Goal: Information Seeking & Learning: Find specific fact

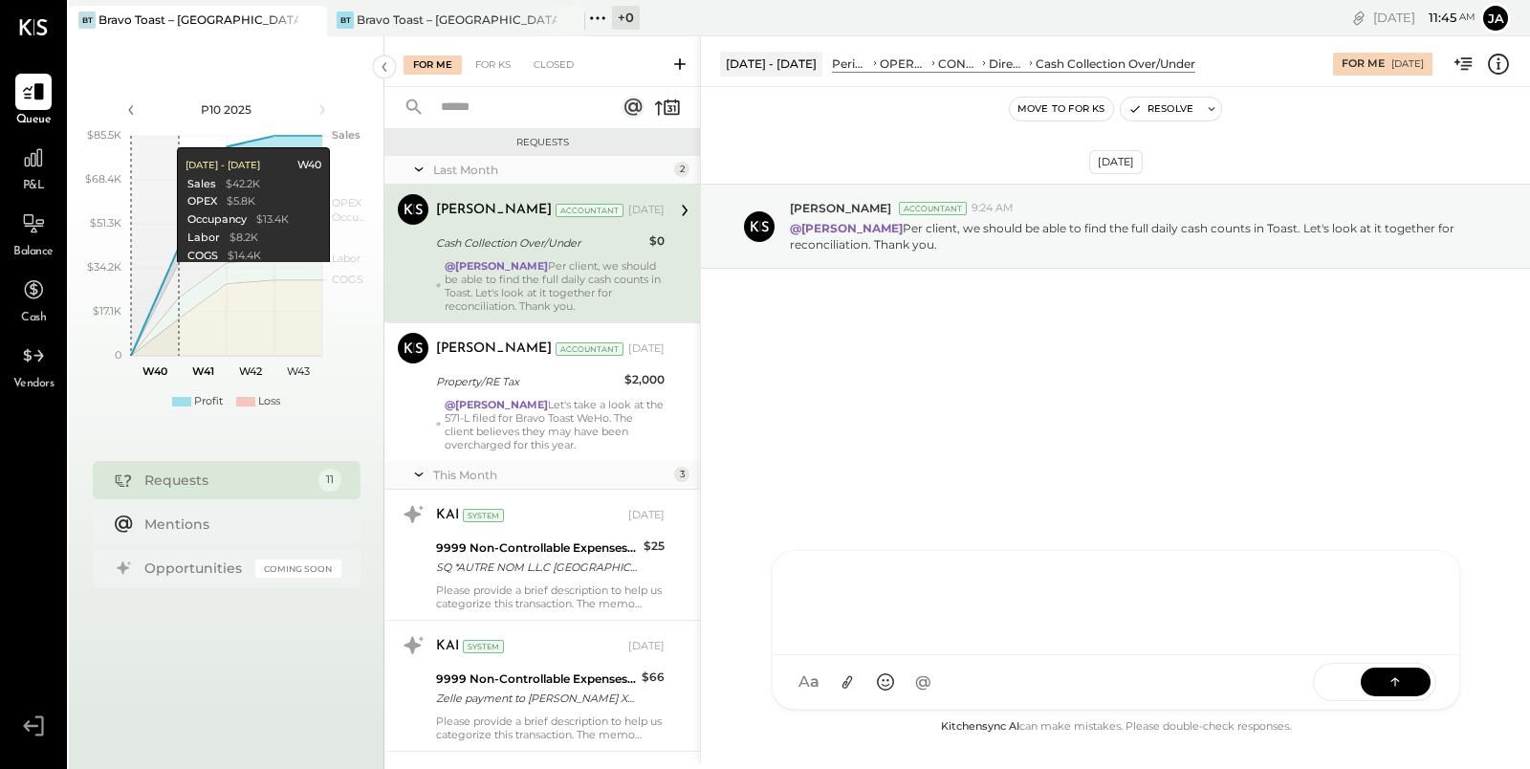
click at [857, 680] on div "J jack ID Iris Del Rocio Albarrán Millán N nathan IR Irvin Rojas R raya NB Noem…" at bounding box center [1115, 630] width 688 height 160
click at [926, 587] on div "**********" at bounding box center [1116, 600] width 649 height 76
copy div "**"
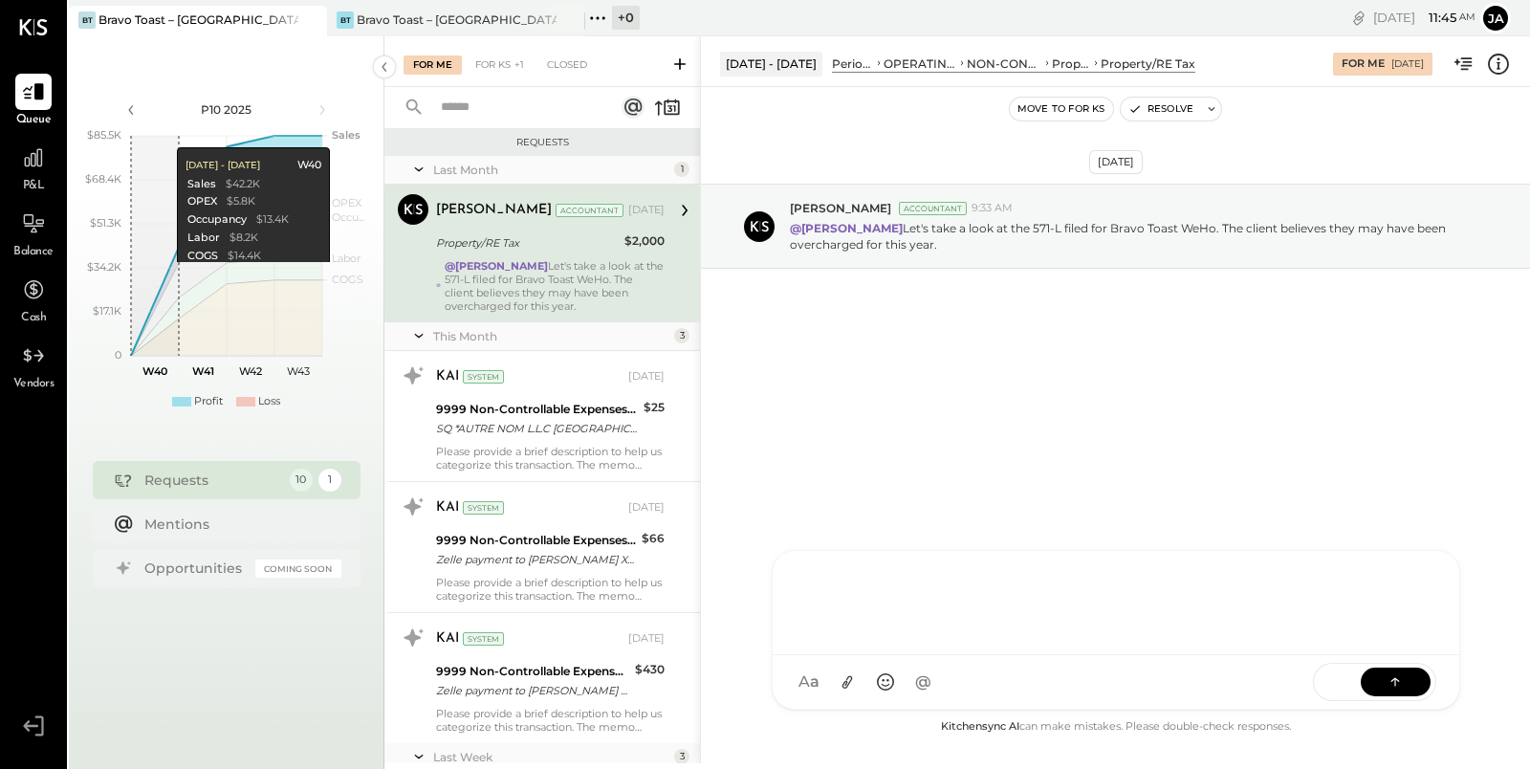
click at [865, 603] on div at bounding box center [1116, 600] width 649 height 76
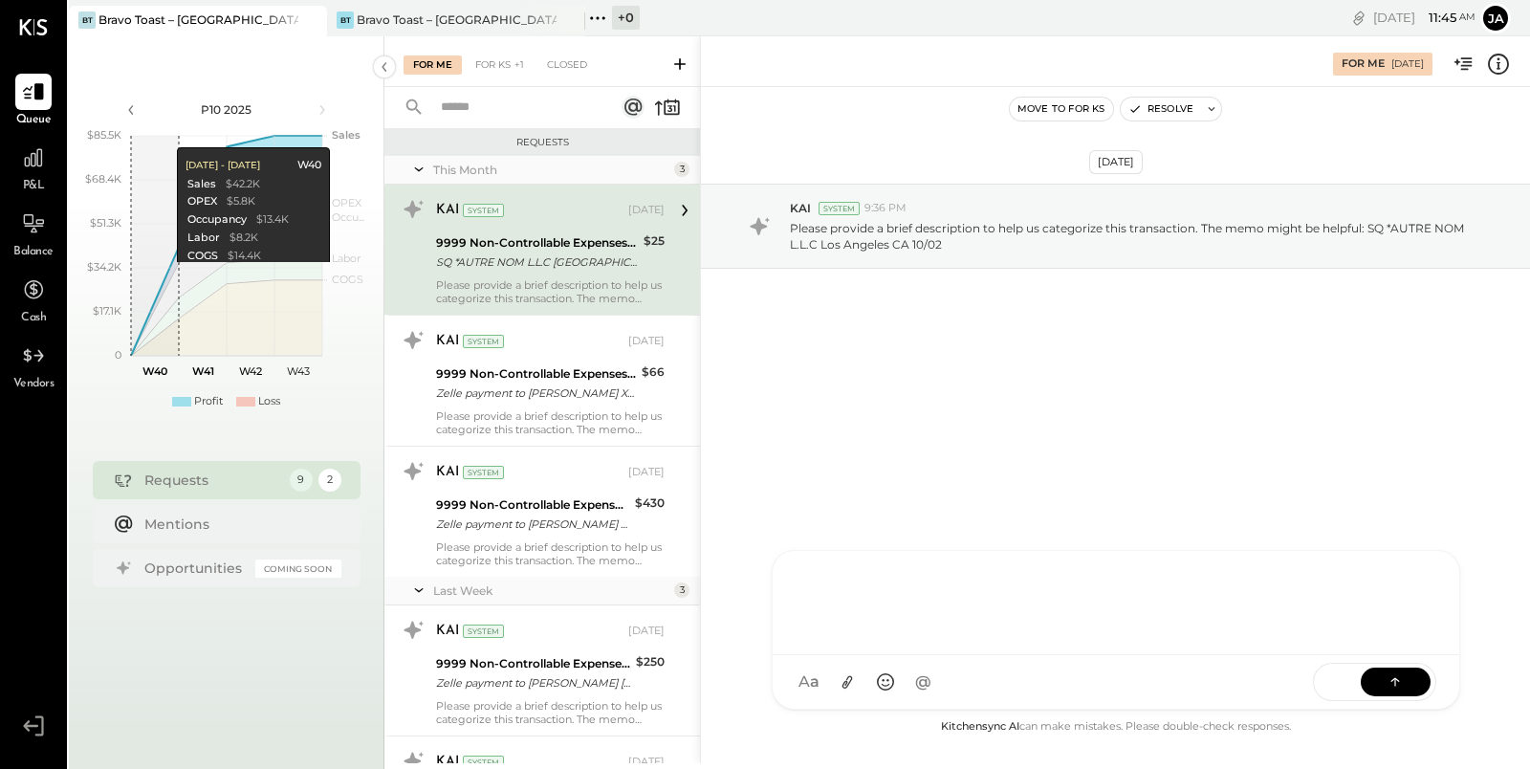
click at [899, 627] on div at bounding box center [1116, 600] width 649 height 76
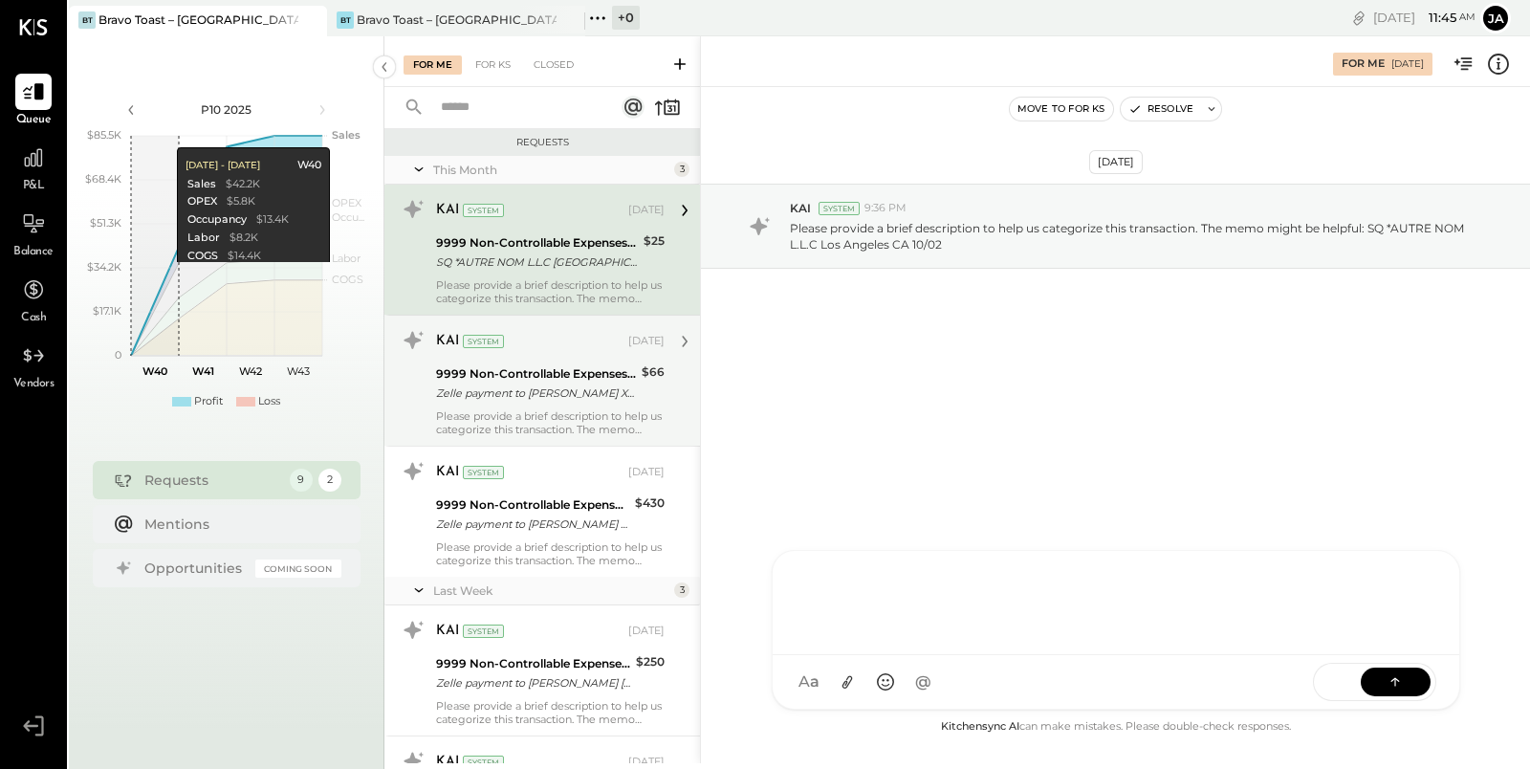
click at [576, 383] on div "Zelle payment to [PERSON_NAME] XXXXXXX4859" at bounding box center [536, 392] width 200 height 19
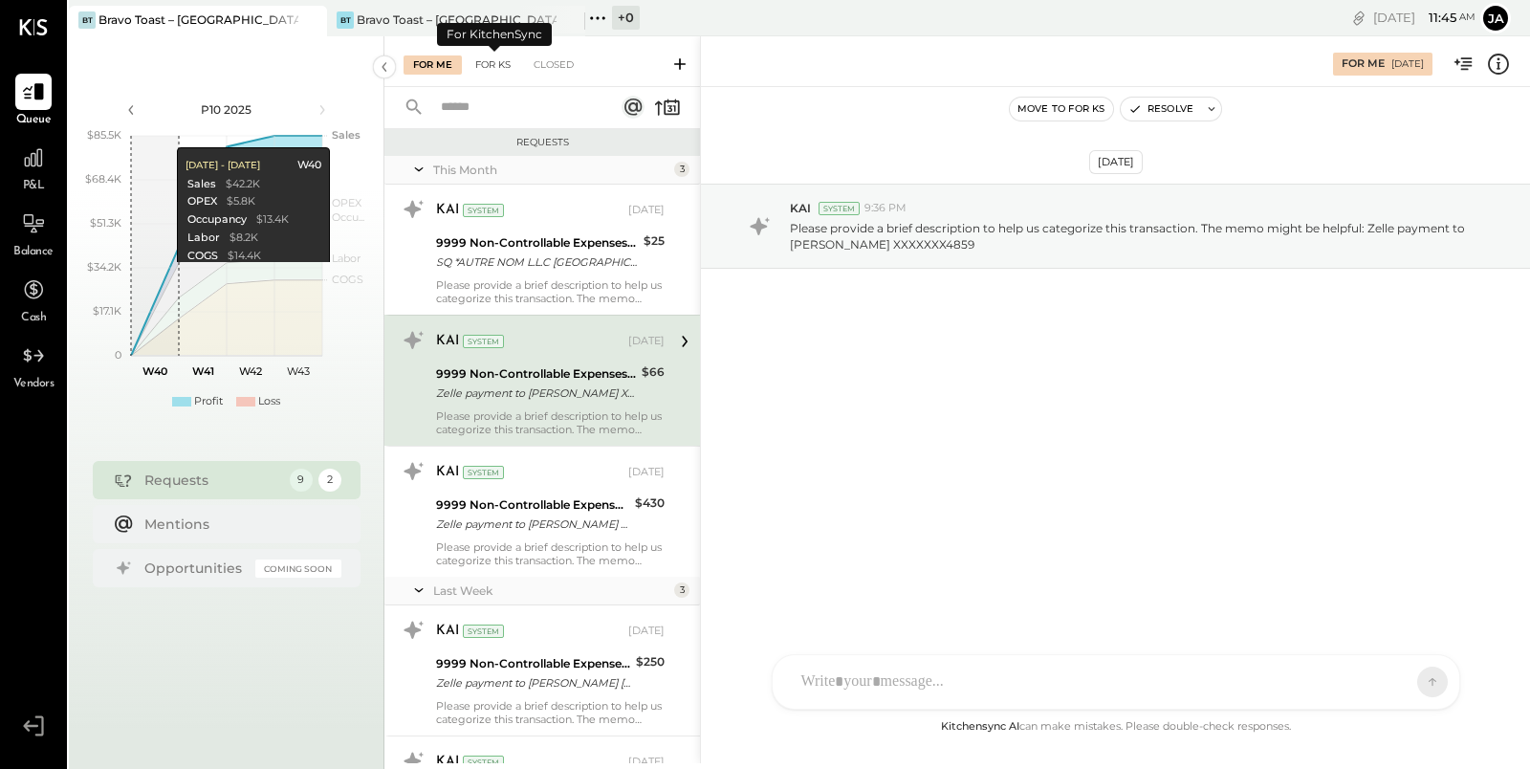
click at [486, 67] on div "For KS" at bounding box center [493, 64] width 54 height 19
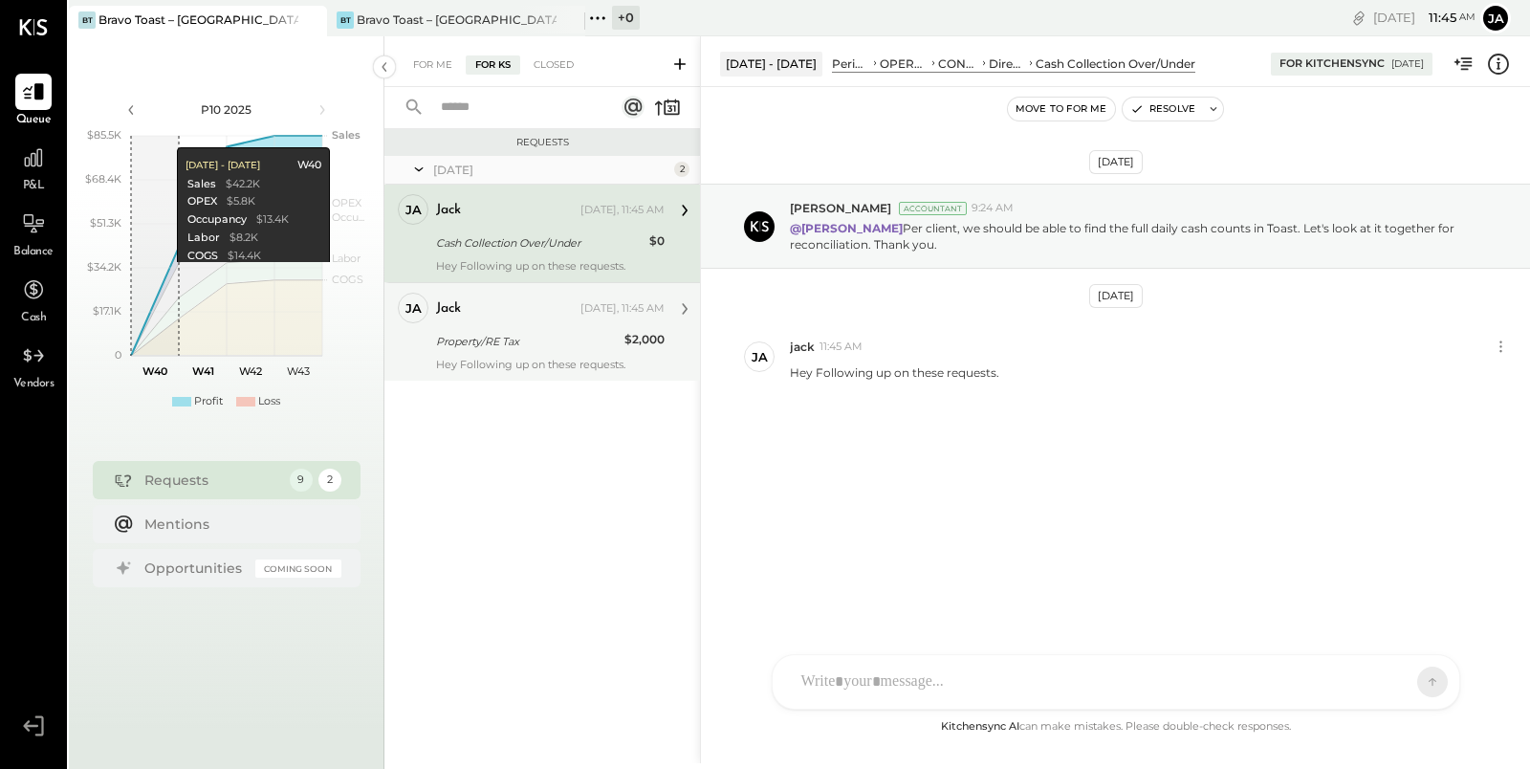
click at [552, 320] on div "jack Today, 11:45 AM" at bounding box center [550, 308] width 228 height 27
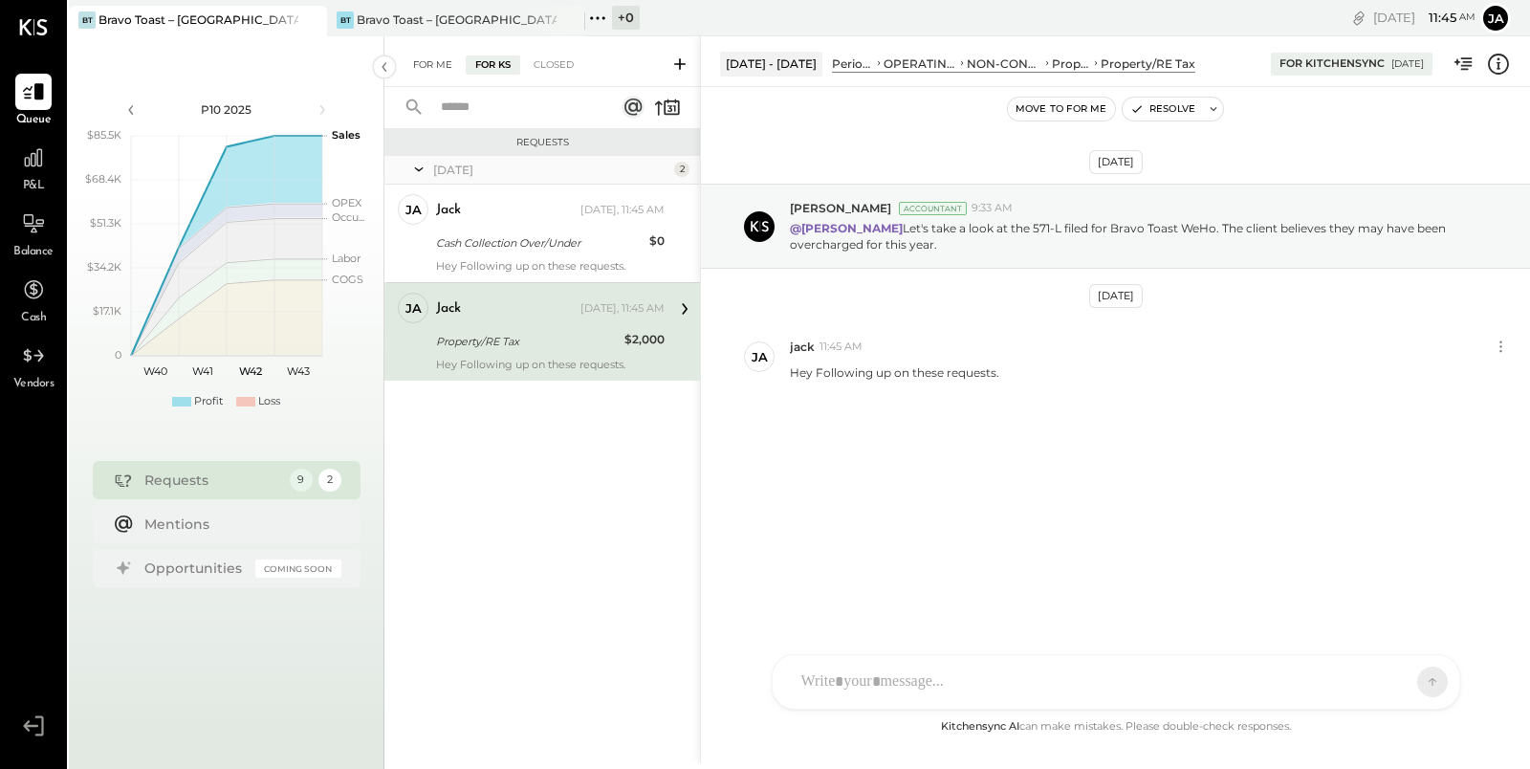
click at [439, 56] on div "For Me" at bounding box center [432, 64] width 58 height 19
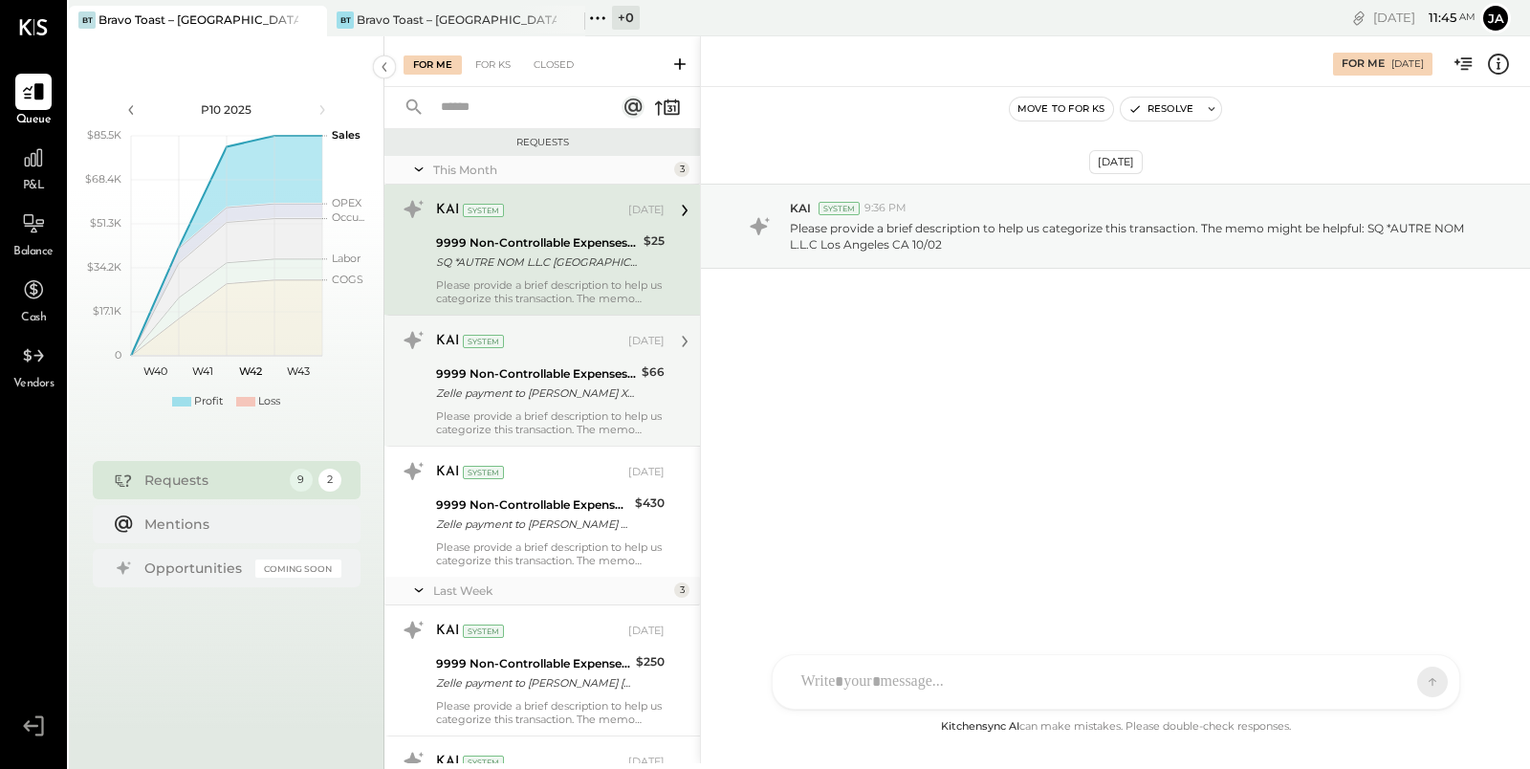
click at [576, 351] on div "KAI System Oct 06, 2025" at bounding box center [550, 341] width 228 height 27
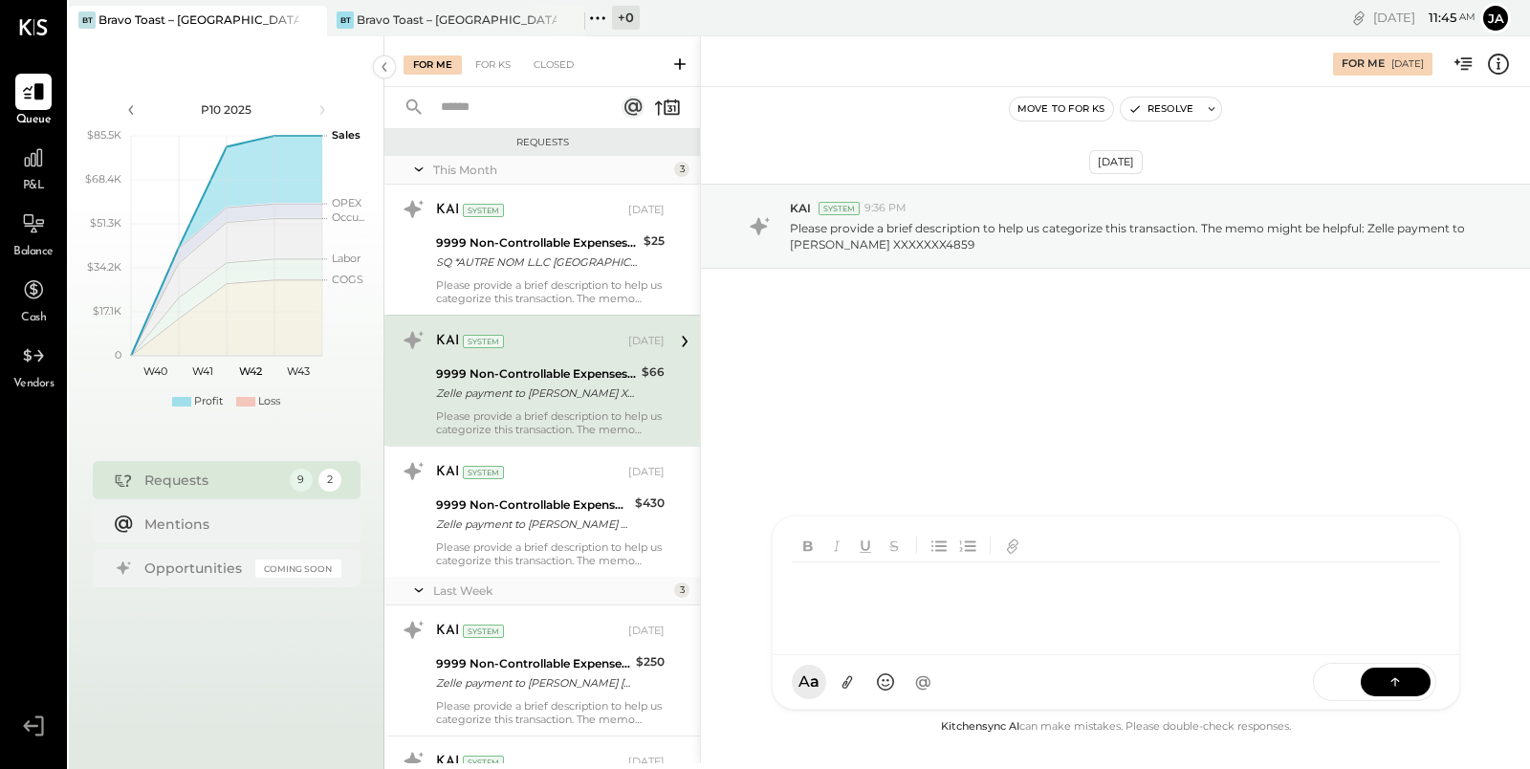
click at [928, 671] on div "J jack ID Iris Del Rocio Albarrán Millán N nathan IR Irvin Rojas R raya NB Noem…" at bounding box center [1115, 612] width 688 height 194
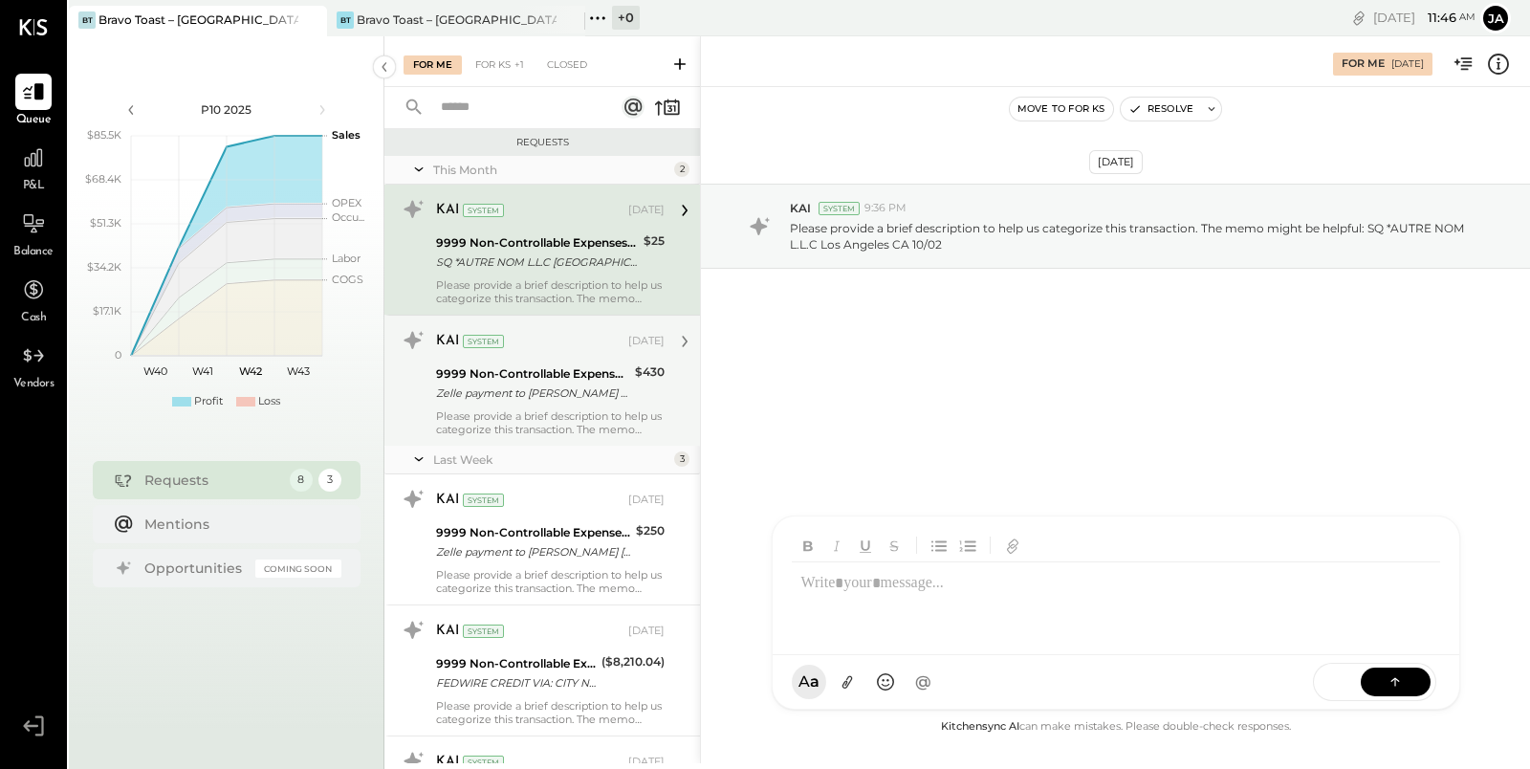
click at [557, 426] on div "Please provide a brief description to help us categorize this transaction. The …" at bounding box center [550, 422] width 228 height 27
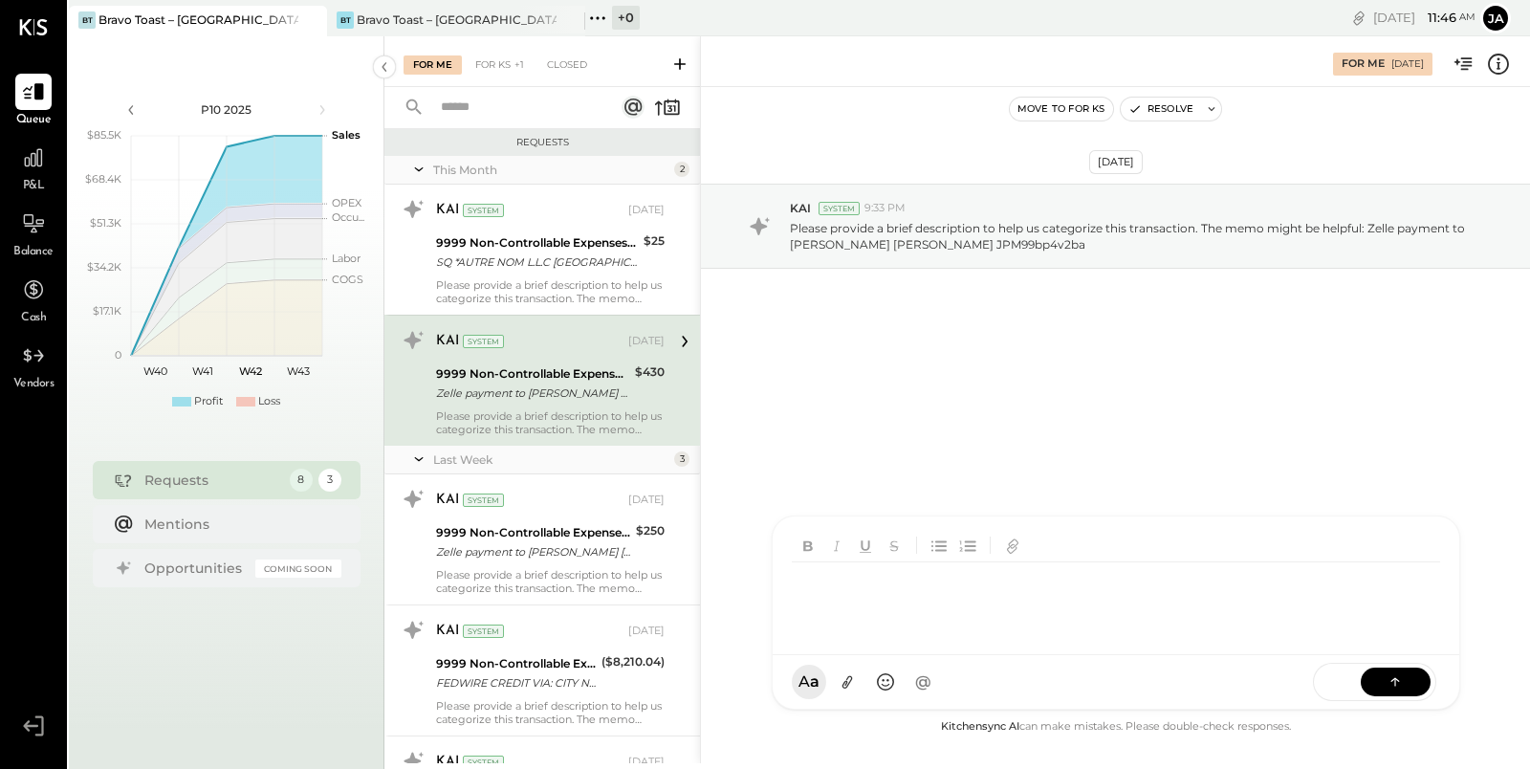
click at [893, 686] on div "J jack ID Iris Del Rocio Albarrán Millán N nathan IR Irvin Rojas R raya NB Noem…" at bounding box center [1115, 612] width 688 height 194
click at [1028, 591] on div "**********" at bounding box center [1116, 600] width 649 height 76
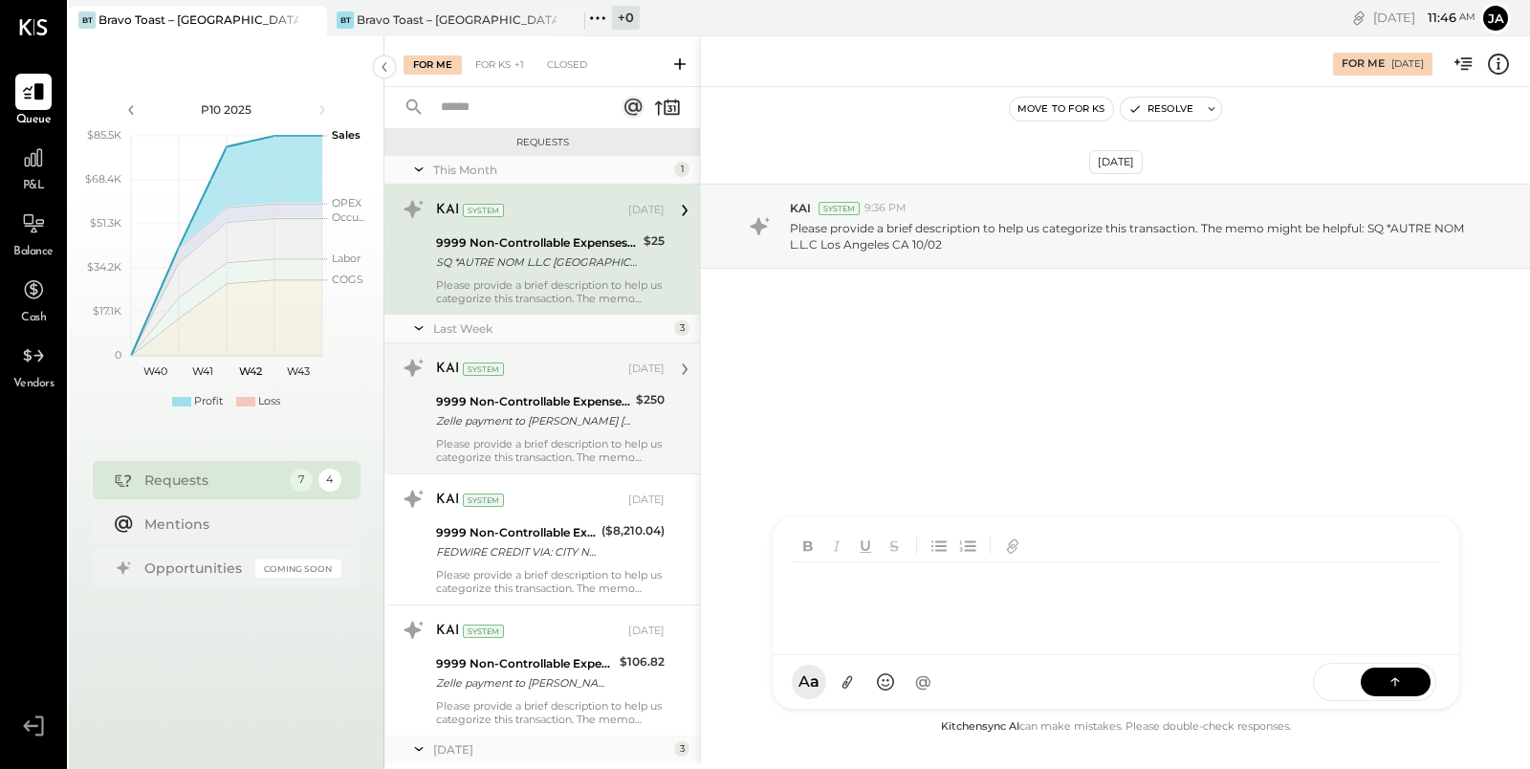
click at [533, 422] on div "Zelle payment to [PERSON_NAME] [PERSON_NAME] JPM99bq2hwyt" at bounding box center [533, 420] width 194 height 19
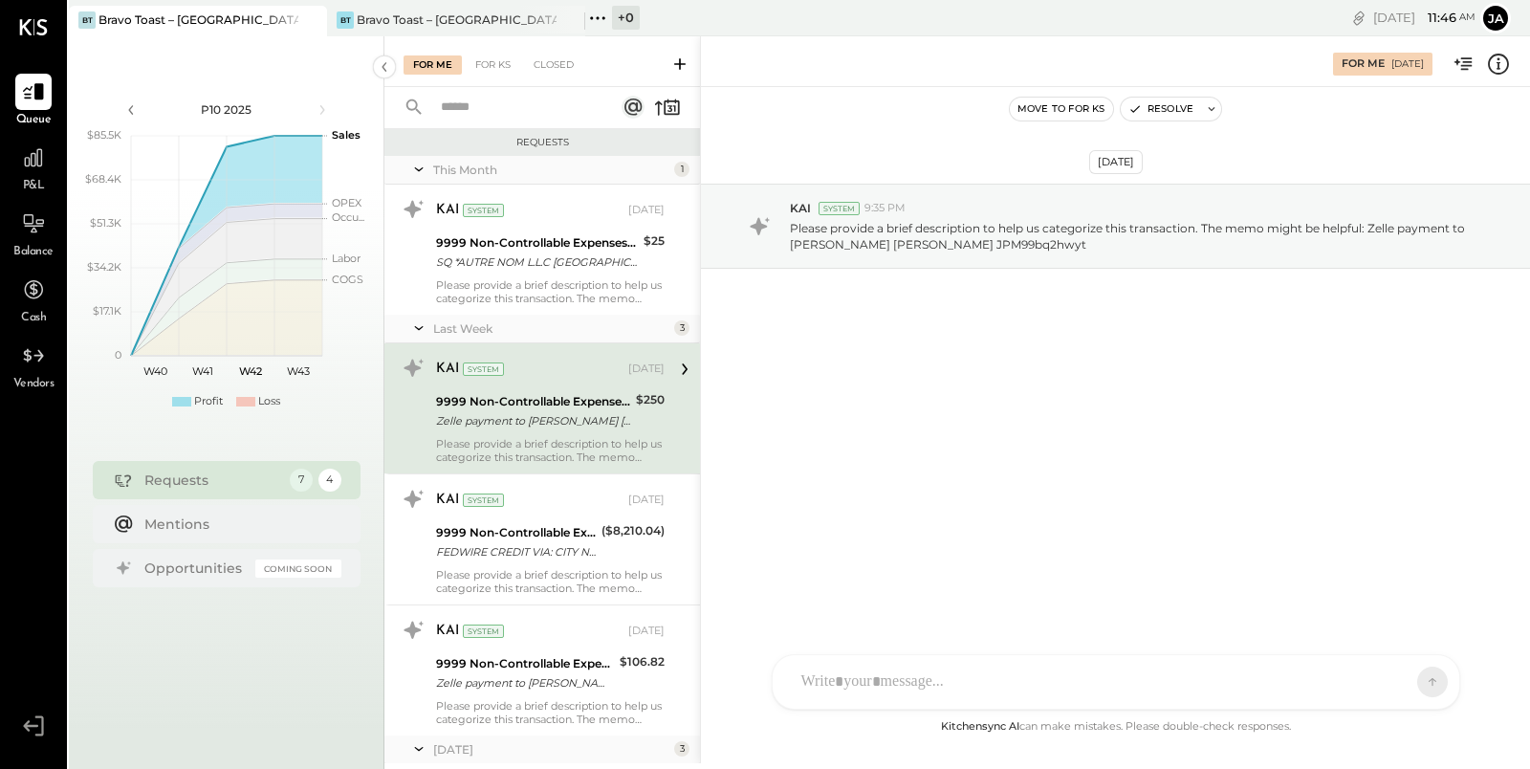
click at [991, 680] on div "J jack ID Iris Del Rocio Albarrán Millán N nathan IR Irvin Rojas R raya NB Noem…" at bounding box center [1115, 681] width 688 height 55
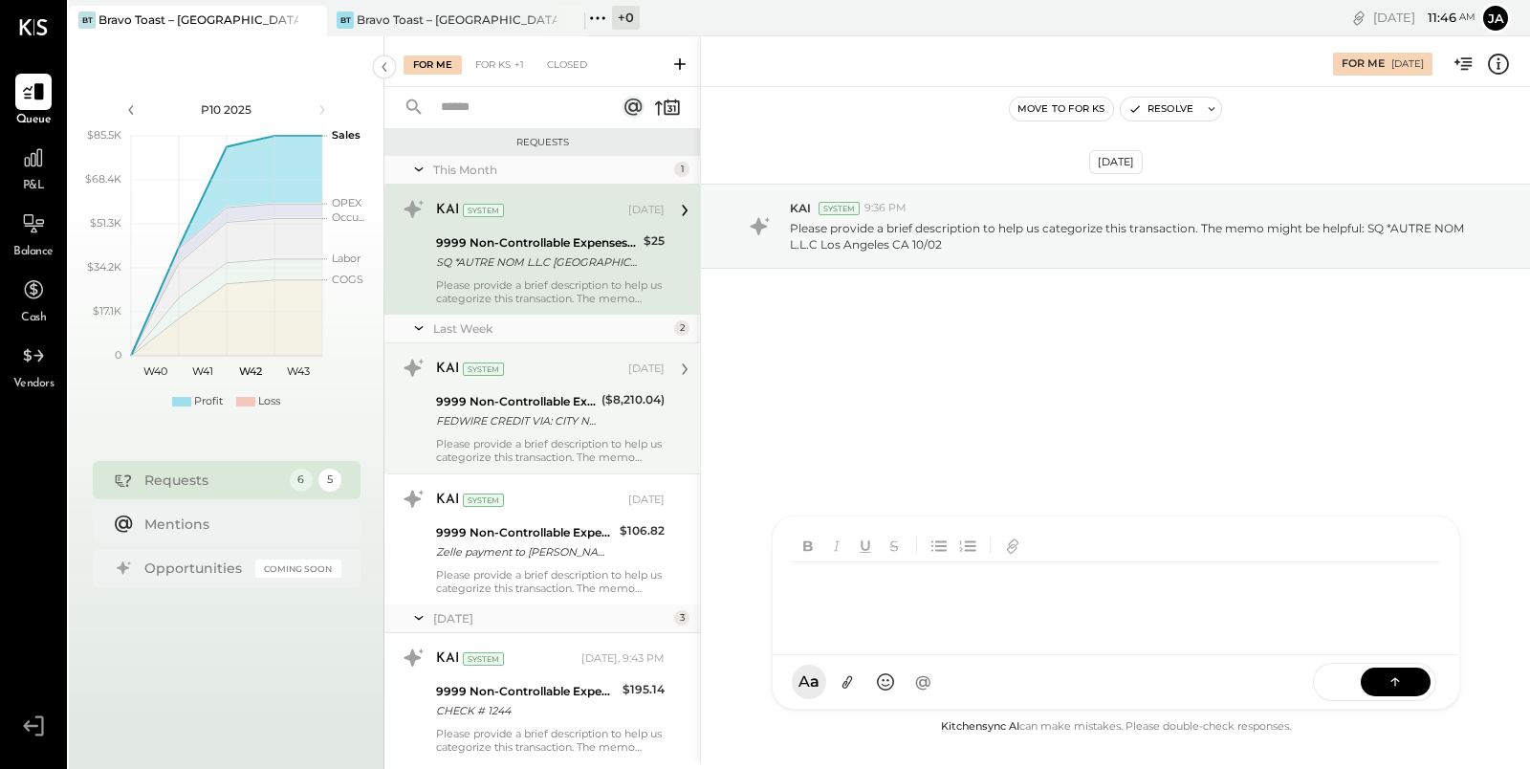
click at [570, 424] on div "FEDWIRE CREDIT VIA: CITY NATIONAL BANK/XXXXX6066 B/O: INNOVATIVE ESCROW, INC. V…" at bounding box center [516, 420] width 160 height 19
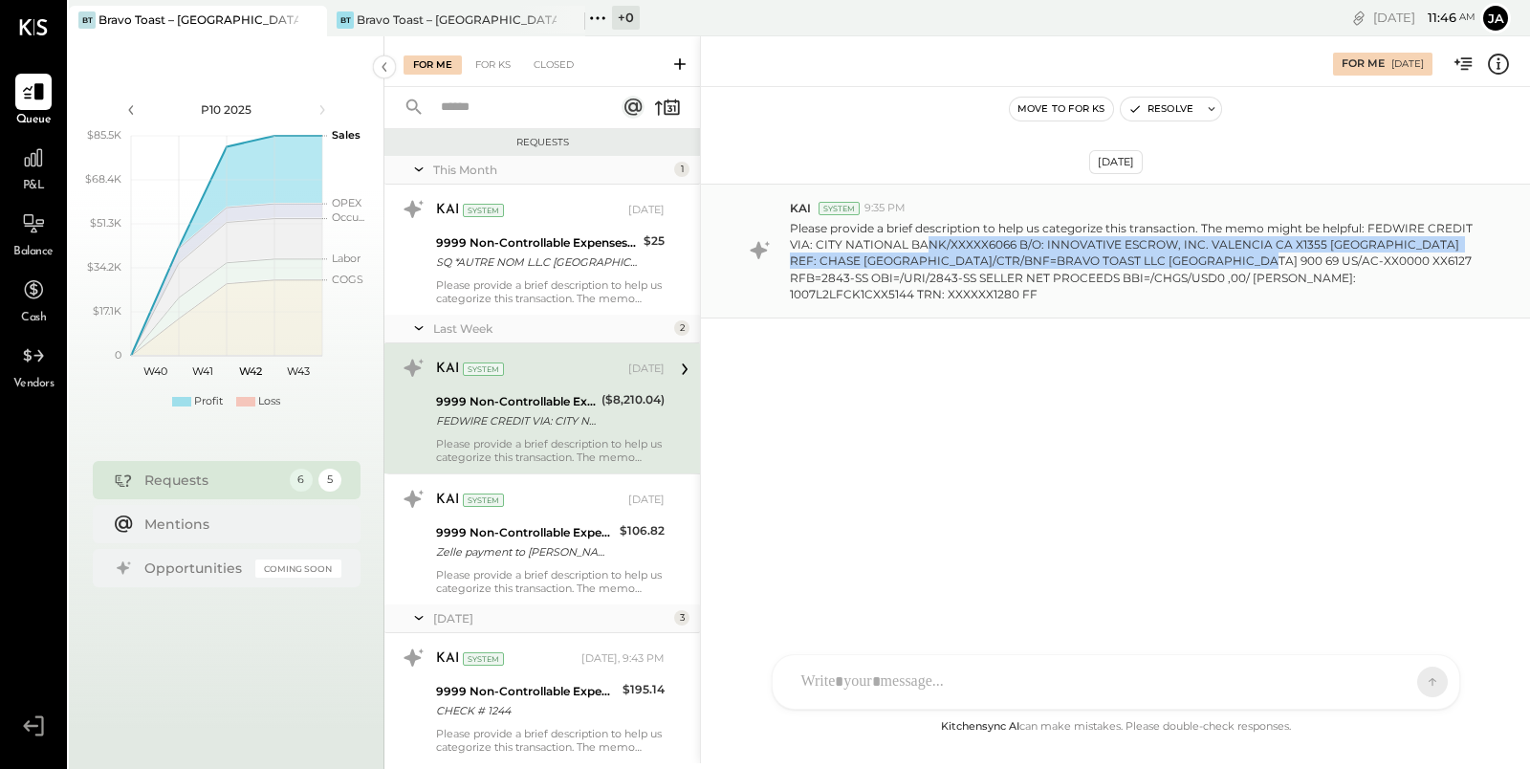
drag, startPoint x: 925, startPoint y: 239, endPoint x: 1284, endPoint y: 260, distance: 359.1
click at [1284, 259] on p "Please provide a brief description to help us categorize this transaction. The …" at bounding box center [1134, 261] width 688 height 82
click at [1285, 262] on p "Please provide a brief description to help us categorize this transaction. The …" at bounding box center [1134, 261] width 688 height 82
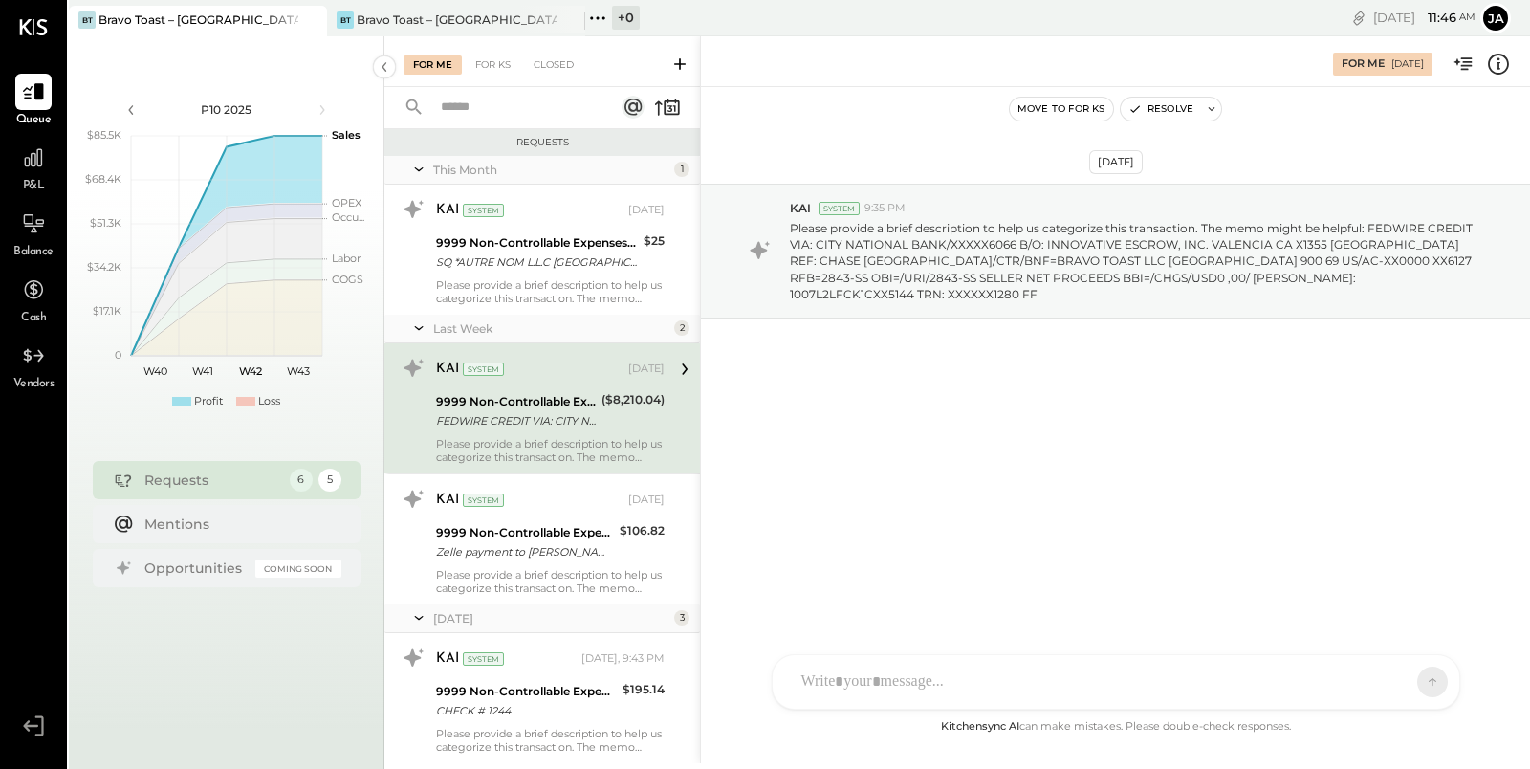
click at [932, 676] on div "J jack ID Iris Del Rocio Albarrán Millán N nathan IR Irvin Rojas R raya NB Noem…" at bounding box center [1115, 681] width 688 height 55
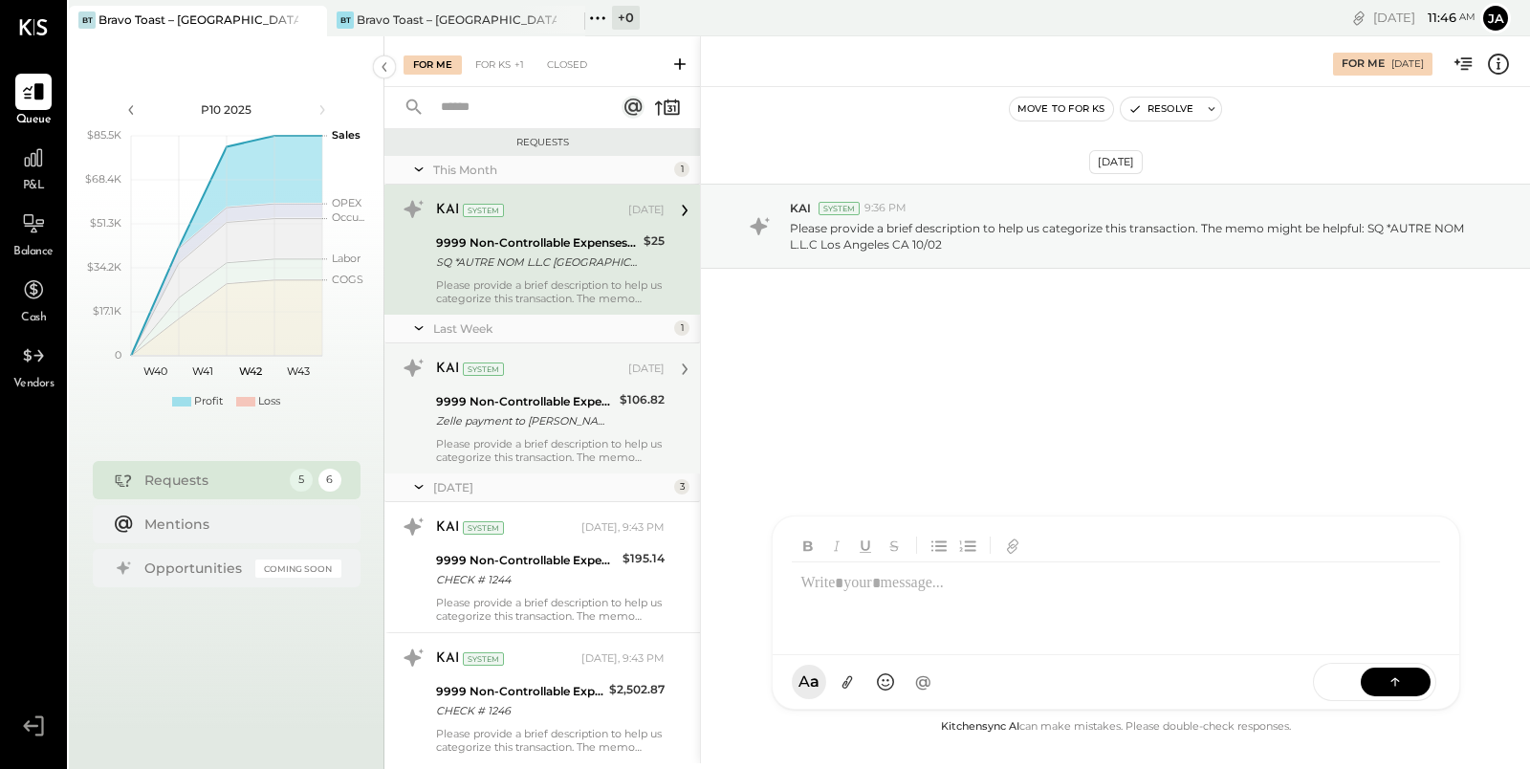
click at [515, 432] on div "KAI System Oct 09, 2025 9999 Non-Controllable Expenses:Other Income and Expense…" at bounding box center [550, 408] width 228 height 111
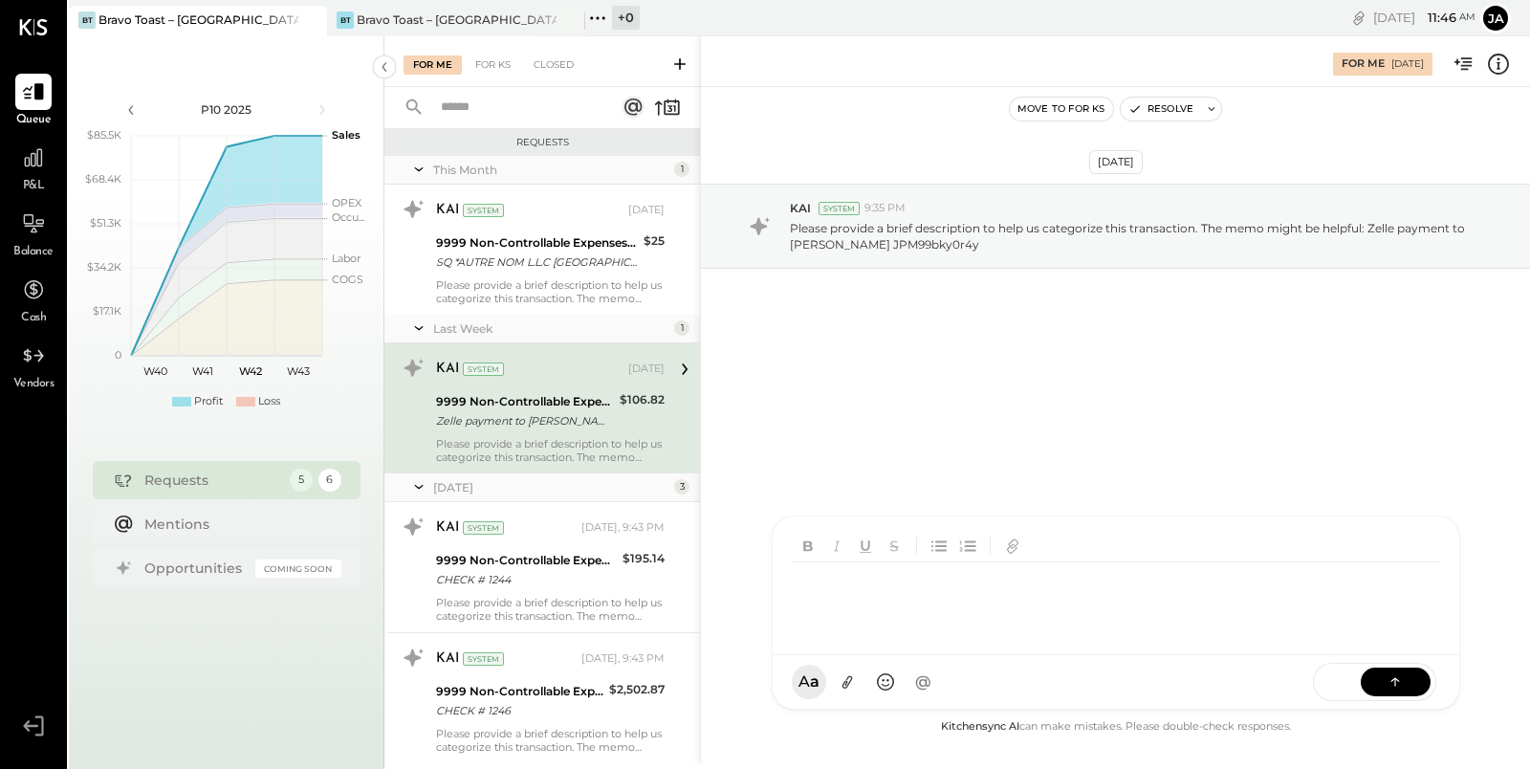
click at [866, 688] on div "J jack ID Iris Del Rocio Albarrán Millán N nathan IR Irvin Rojas R raya NB Noem…" at bounding box center [1115, 612] width 688 height 194
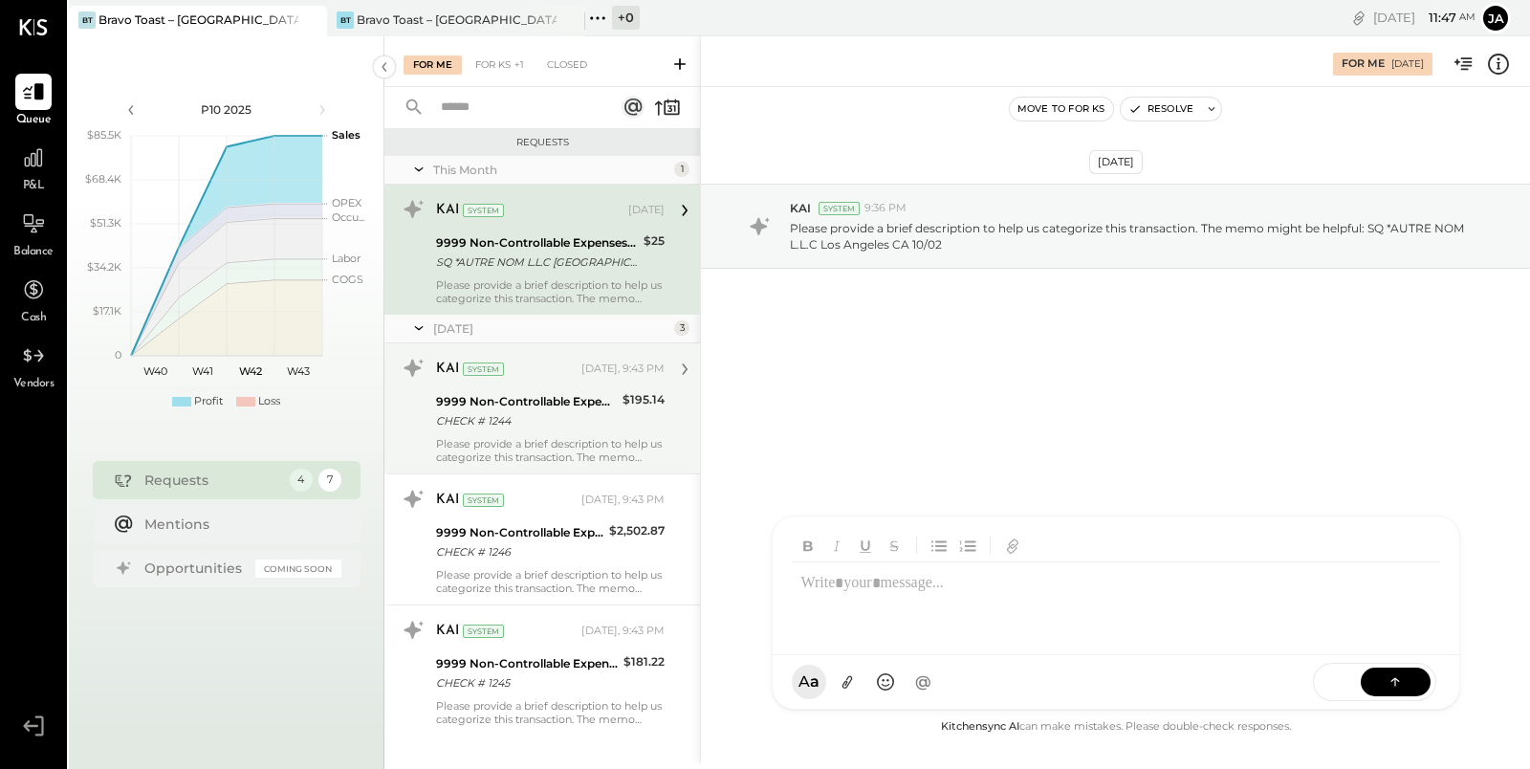
click at [609, 445] on div "Please provide a brief description to help us categorize this transaction. The …" at bounding box center [550, 450] width 228 height 27
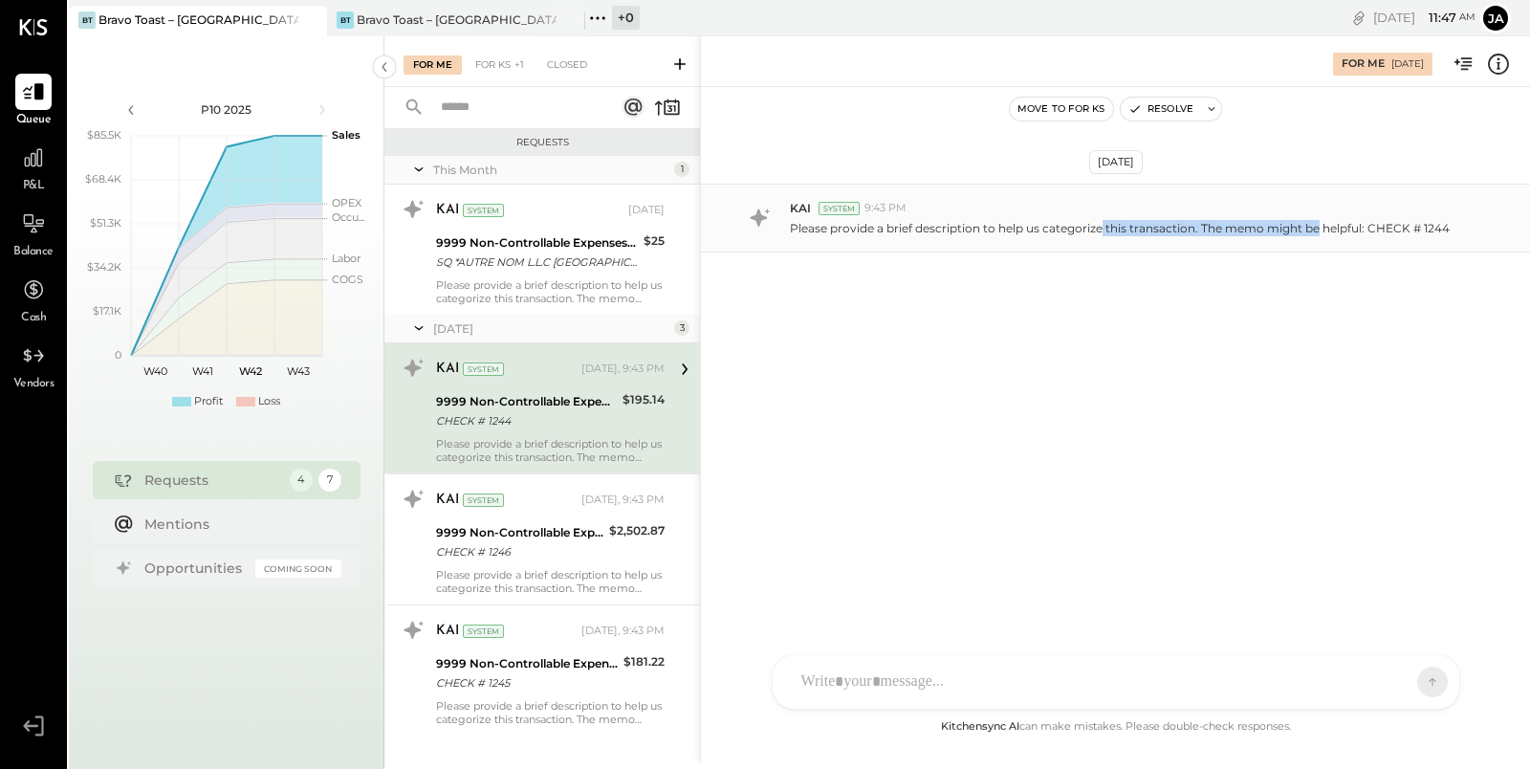
drag, startPoint x: 1103, startPoint y: 220, endPoint x: 1320, endPoint y: 230, distance: 217.3
click at [1319, 229] on p "Please provide a brief description to help us categorize this transaction. The …" at bounding box center [1120, 228] width 660 height 16
click at [1363, 230] on p "Please provide a brief description to help us categorize this transaction. The …" at bounding box center [1120, 228] width 660 height 16
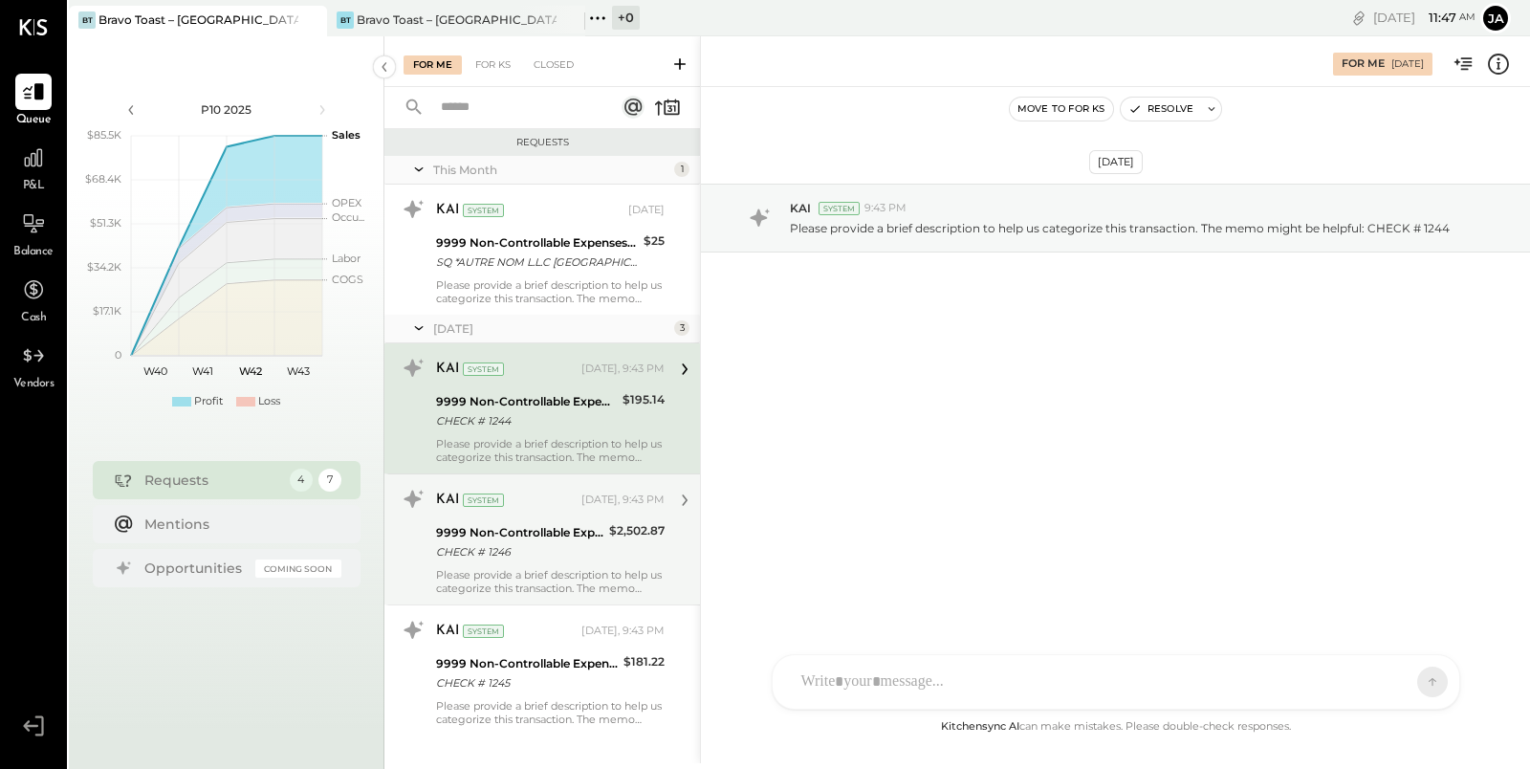
scroll to position [20, 0]
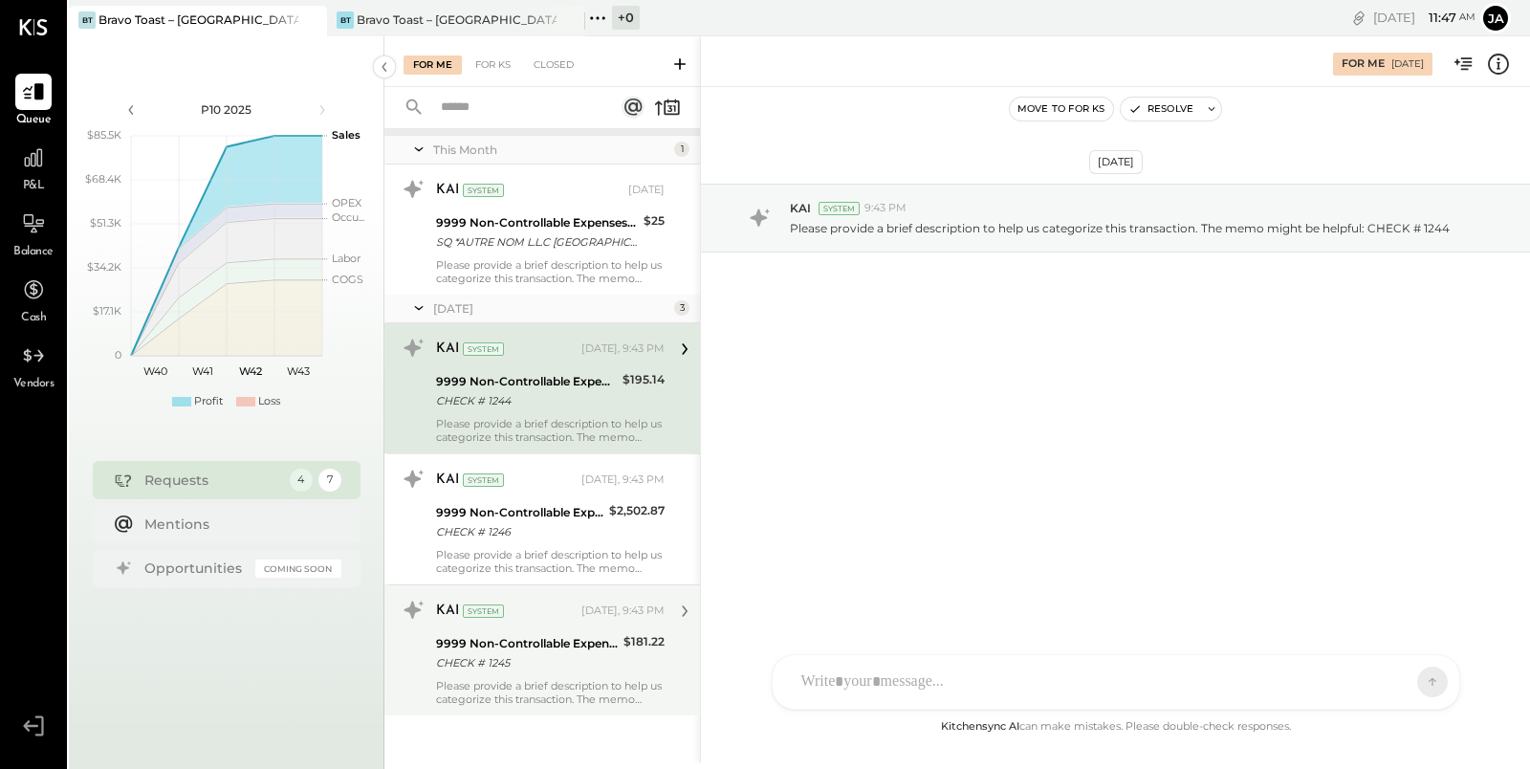
click at [556, 683] on div "Please provide a brief description to help us categorize this transaction. The …" at bounding box center [550, 692] width 228 height 27
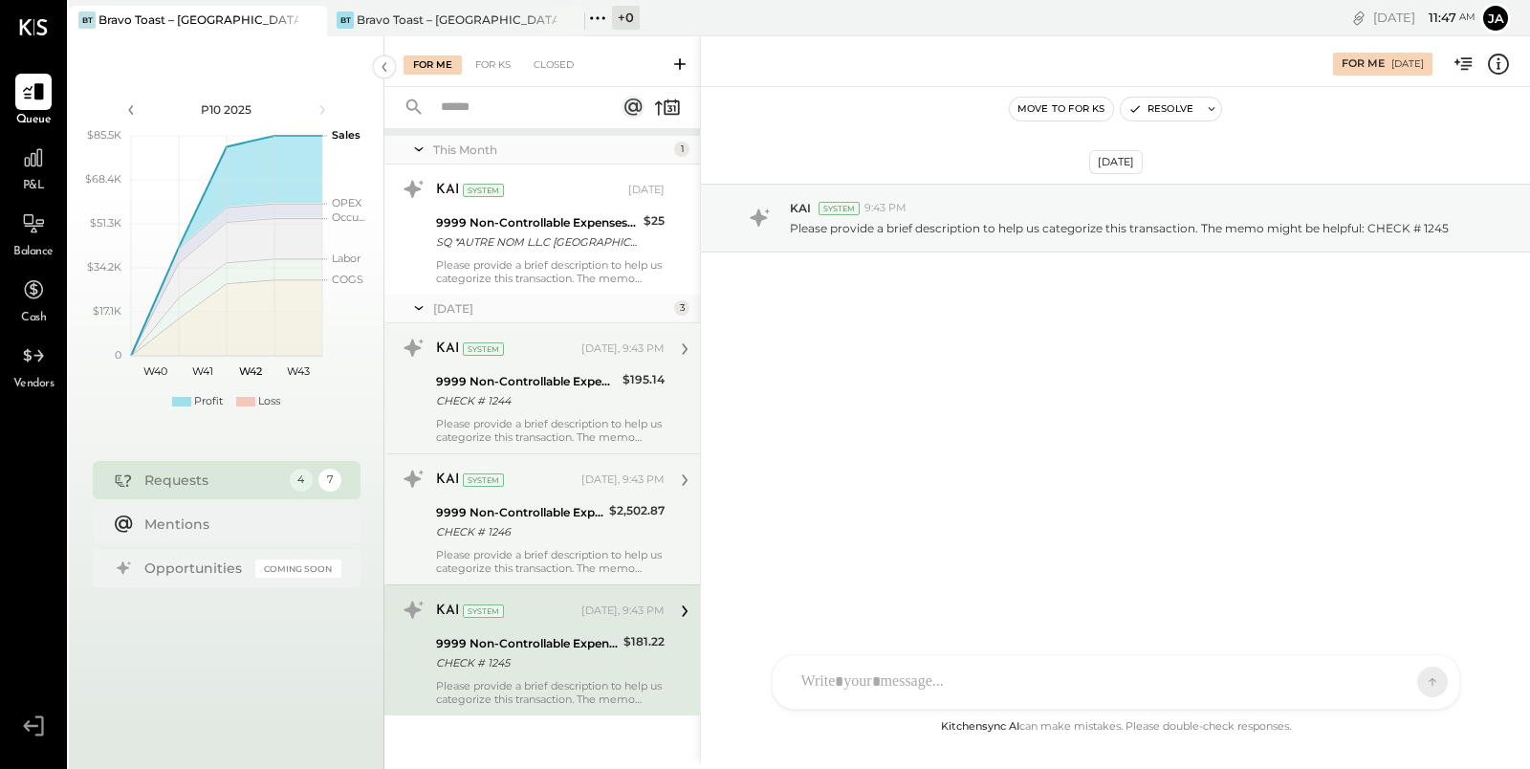
click at [596, 554] on div "Please provide a brief description to help us categorize this transaction. The …" at bounding box center [550, 561] width 228 height 27
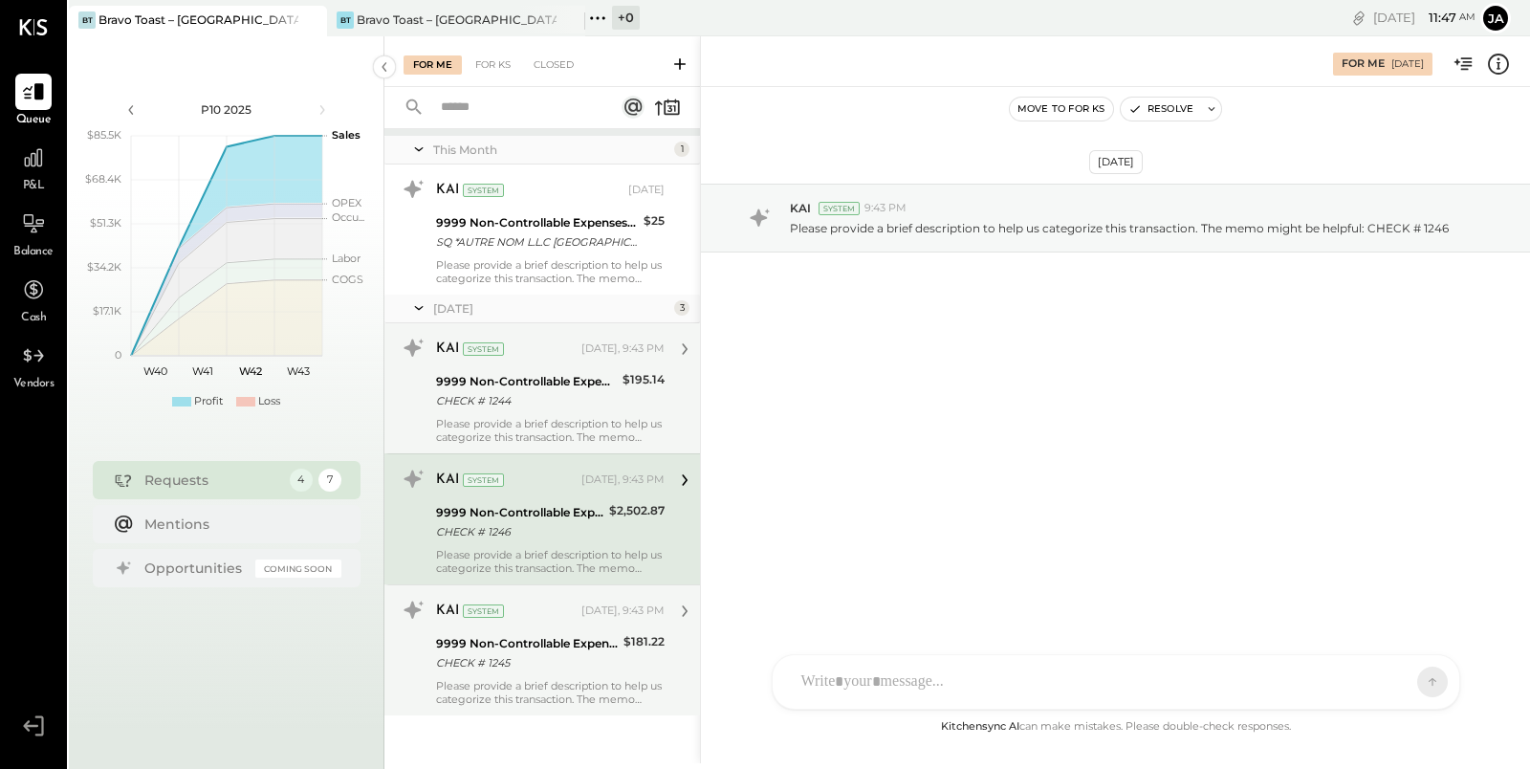
click at [561, 430] on div "Please provide a brief description to help us categorize this transaction. The …" at bounding box center [550, 430] width 228 height 27
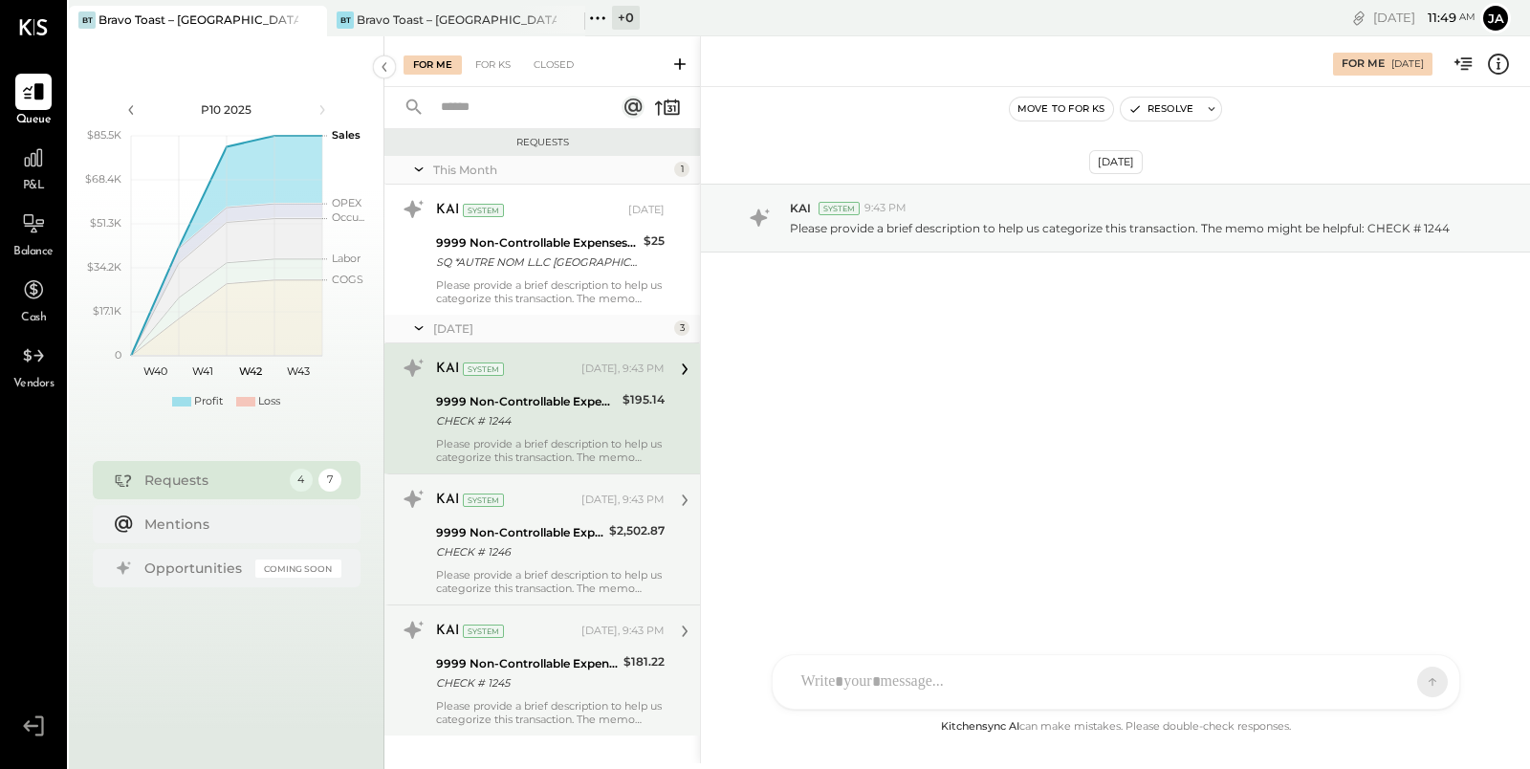
scroll to position [20, 0]
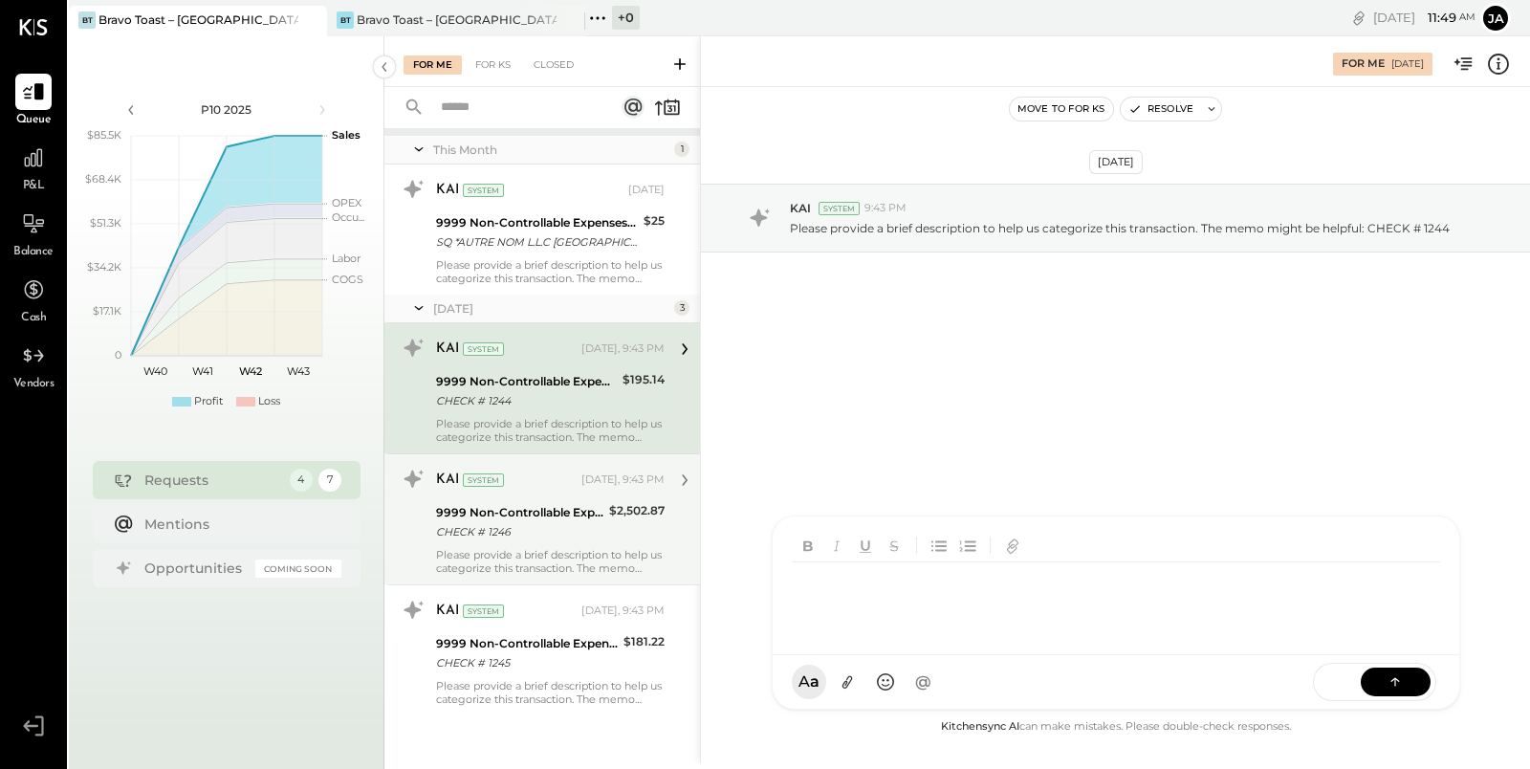
click at [912, 699] on div "J jack ID Iris Del Rocio Albarrán Millán N nathan IR Irvin Rojas R raya NB Noem…" at bounding box center [1115, 612] width 688 height 194
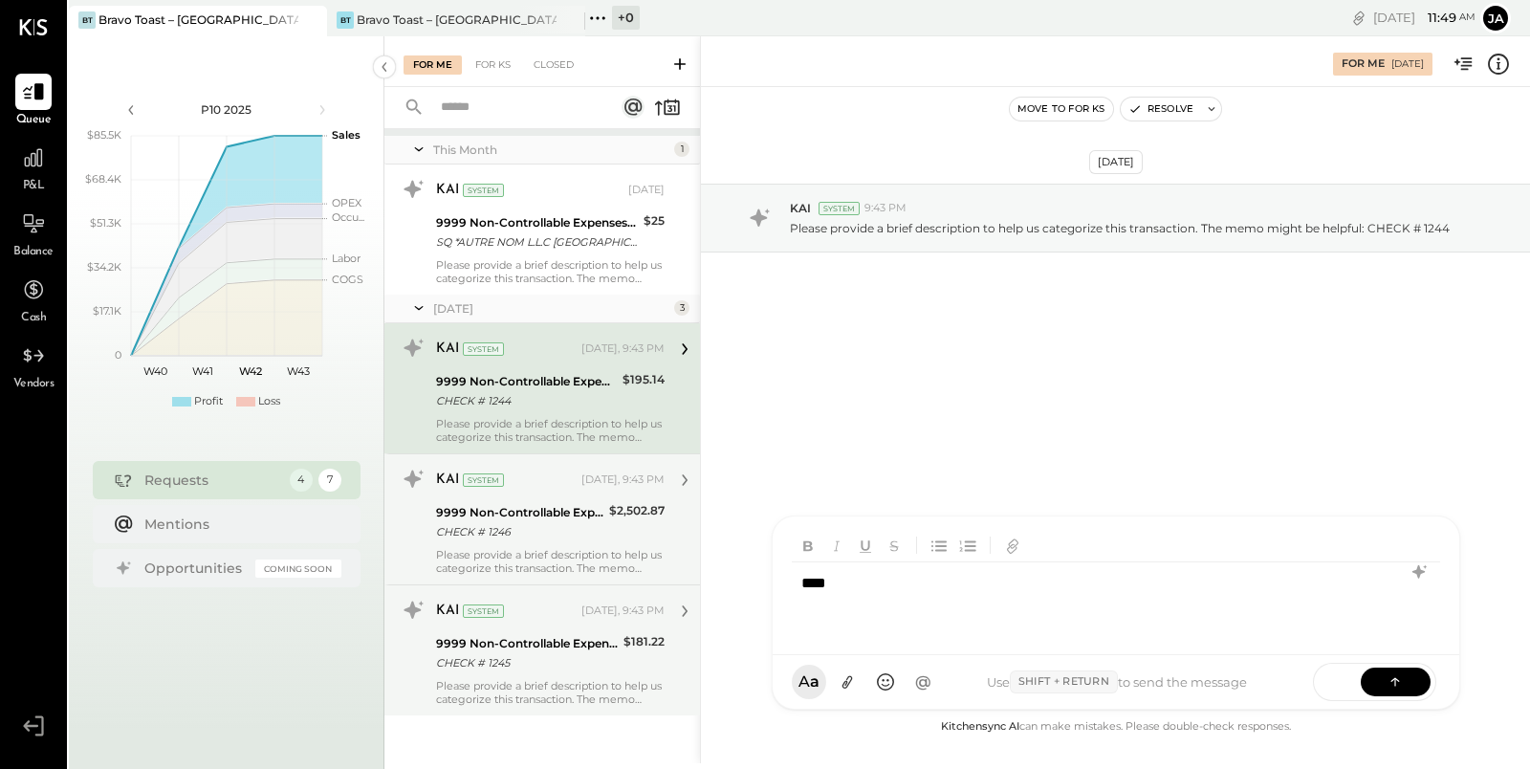
click at [578, 671] on div "9999 Non-Controllable Expenses:Other Income and Expenses:To Be Classified P&L C…" at bounding box center [527, 653] width 182 height 42
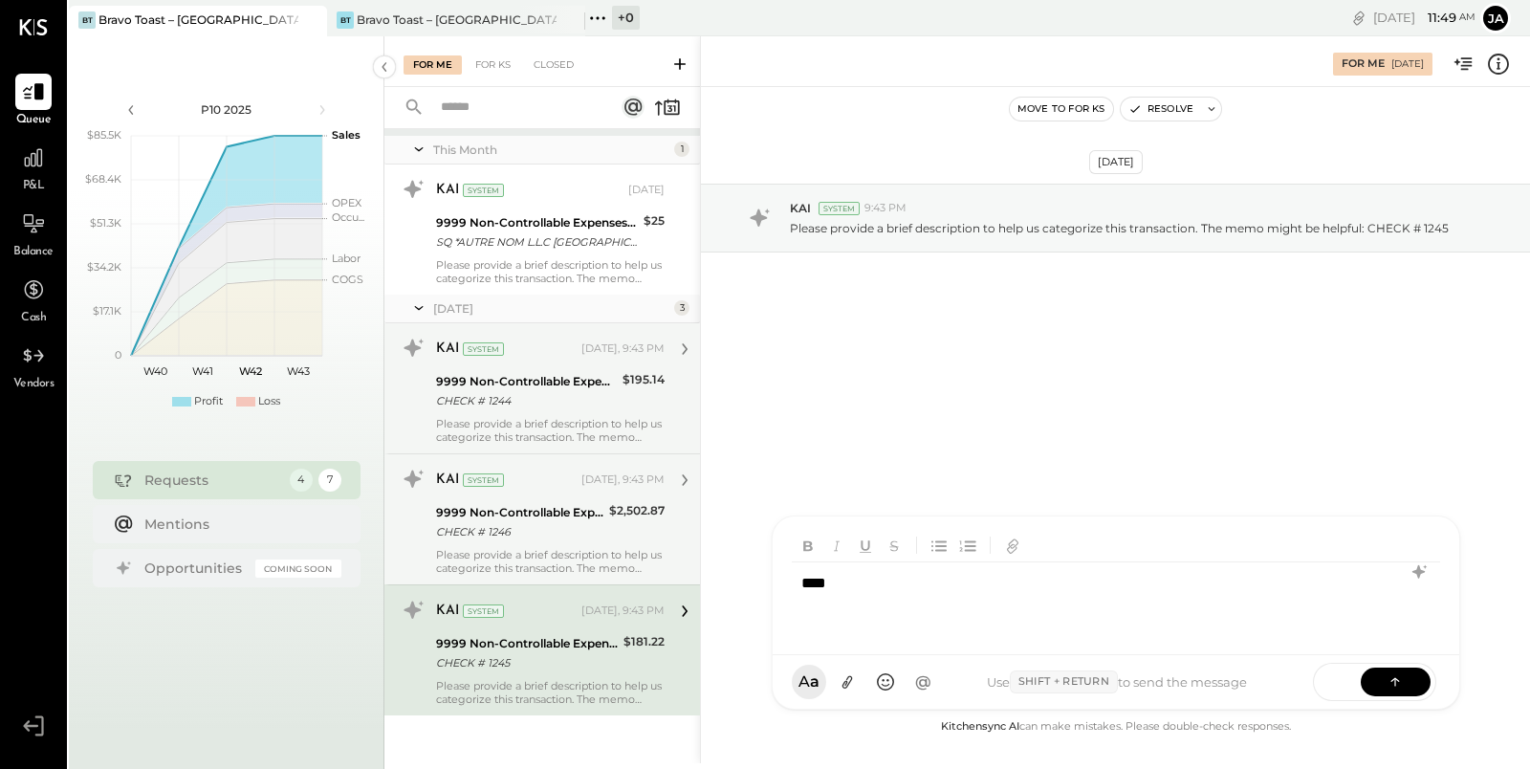
click at [895, 594] on div "****" at bounding box center [1116, 600] width 649 height 76
click at [943, 608] on div "**********" at bounding box center [1116, 600] width 649 height 76
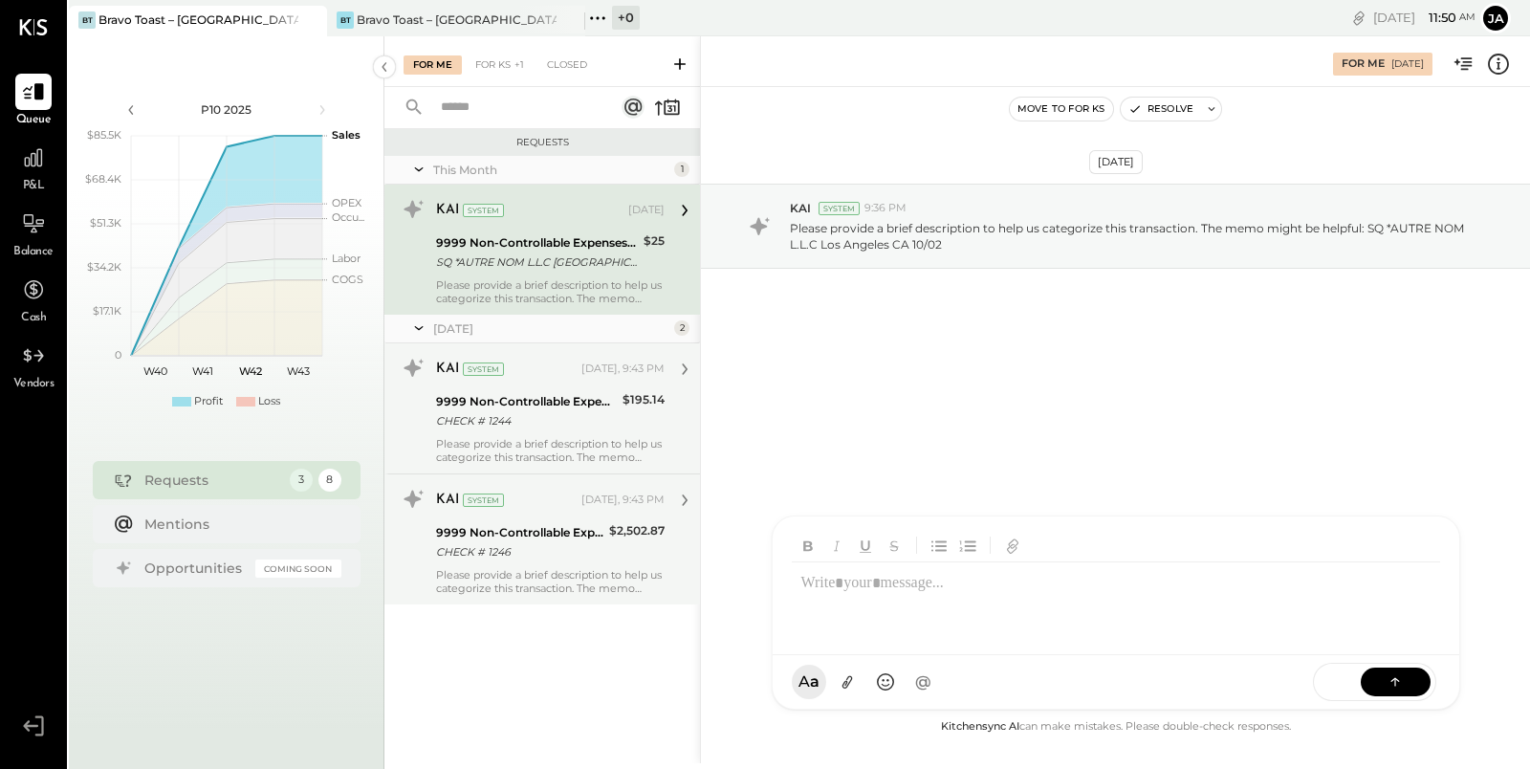
click at [569, 554] on div "CHECK # 1246" at bounding box center [519, 551] width 167 height 19
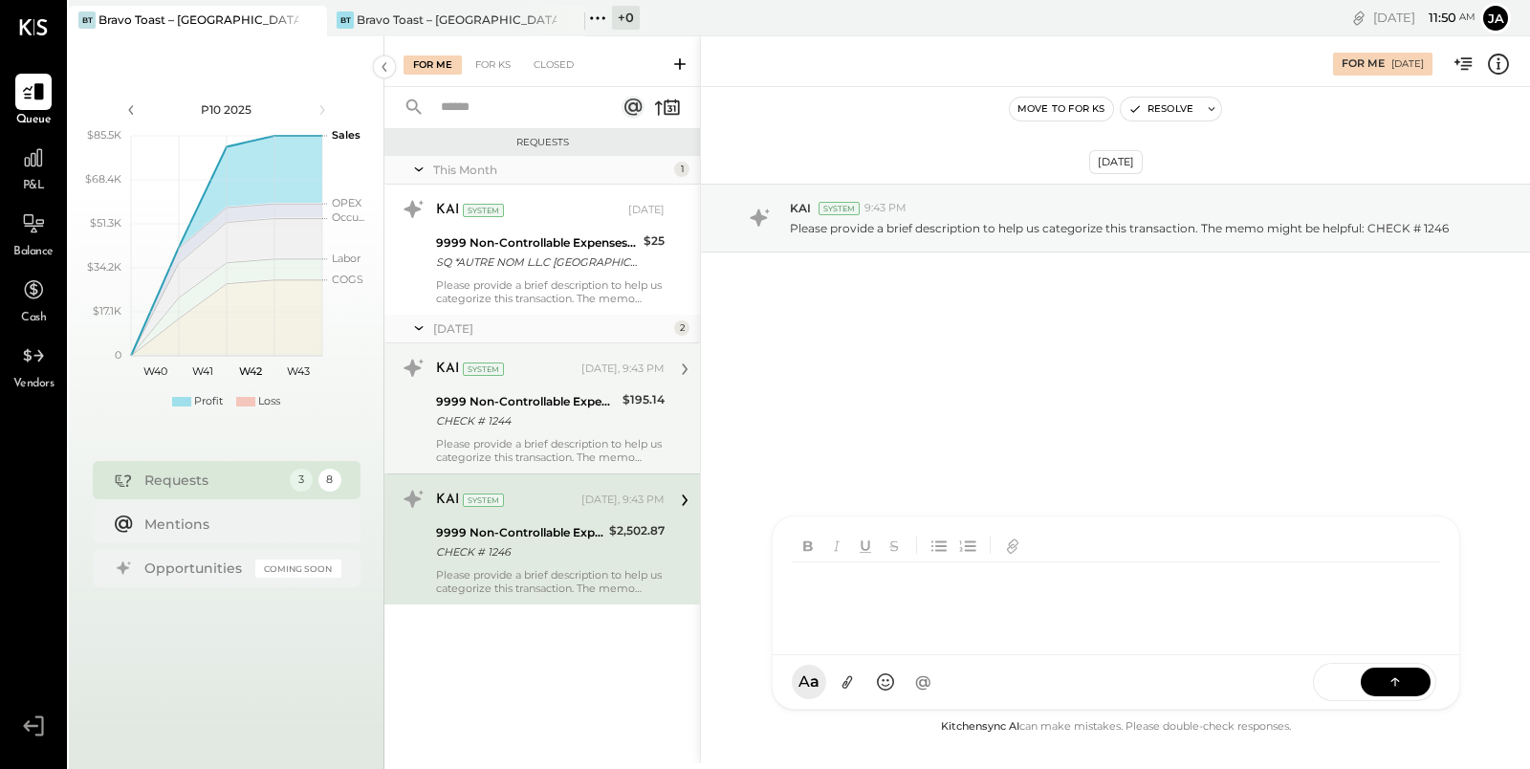
click at [904, 655] on div at bounding box center [1115, 585] width 686 height 139
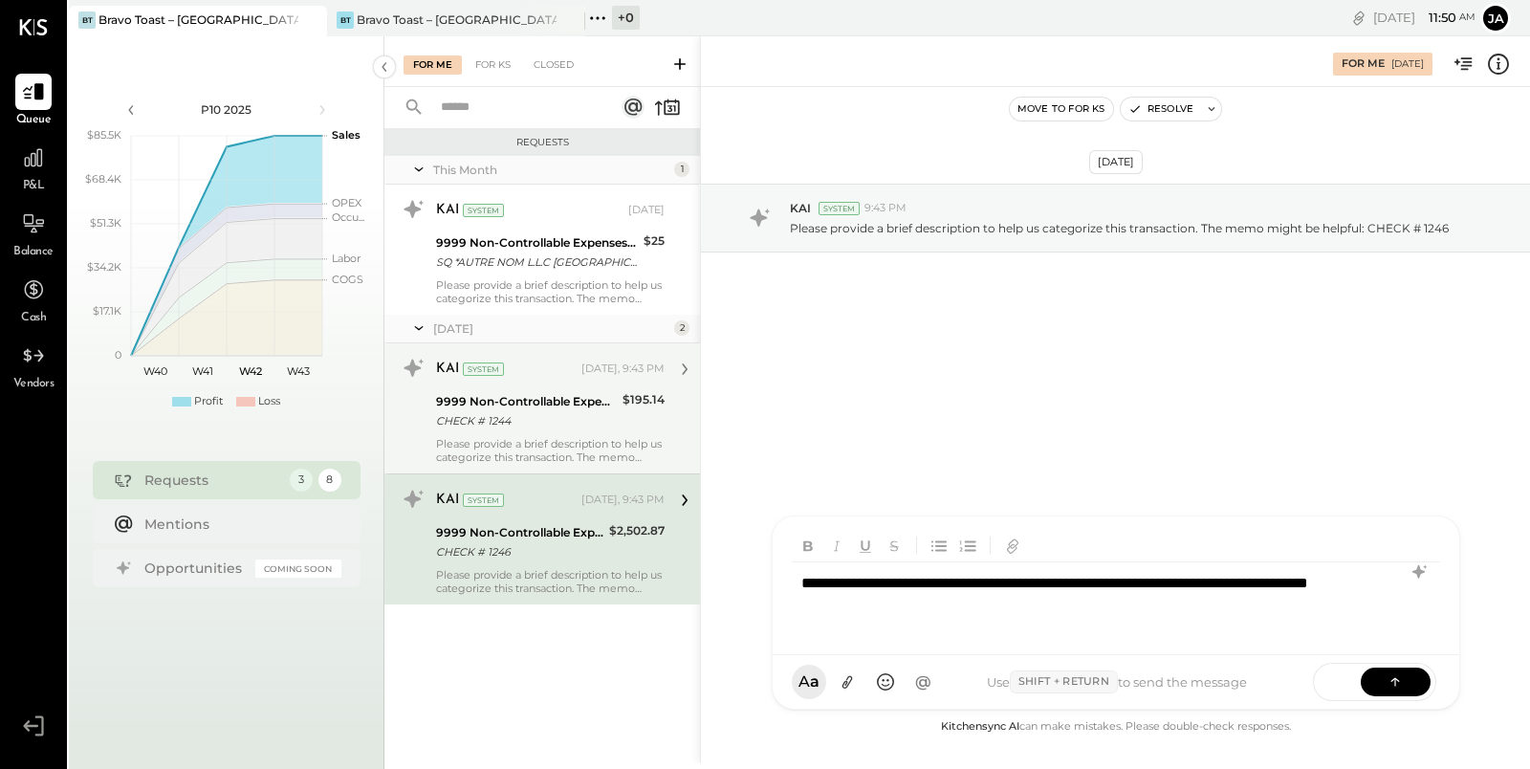
click at [967, 609] on div "**********" at bounding box center [1116, 600] width 649 height 76
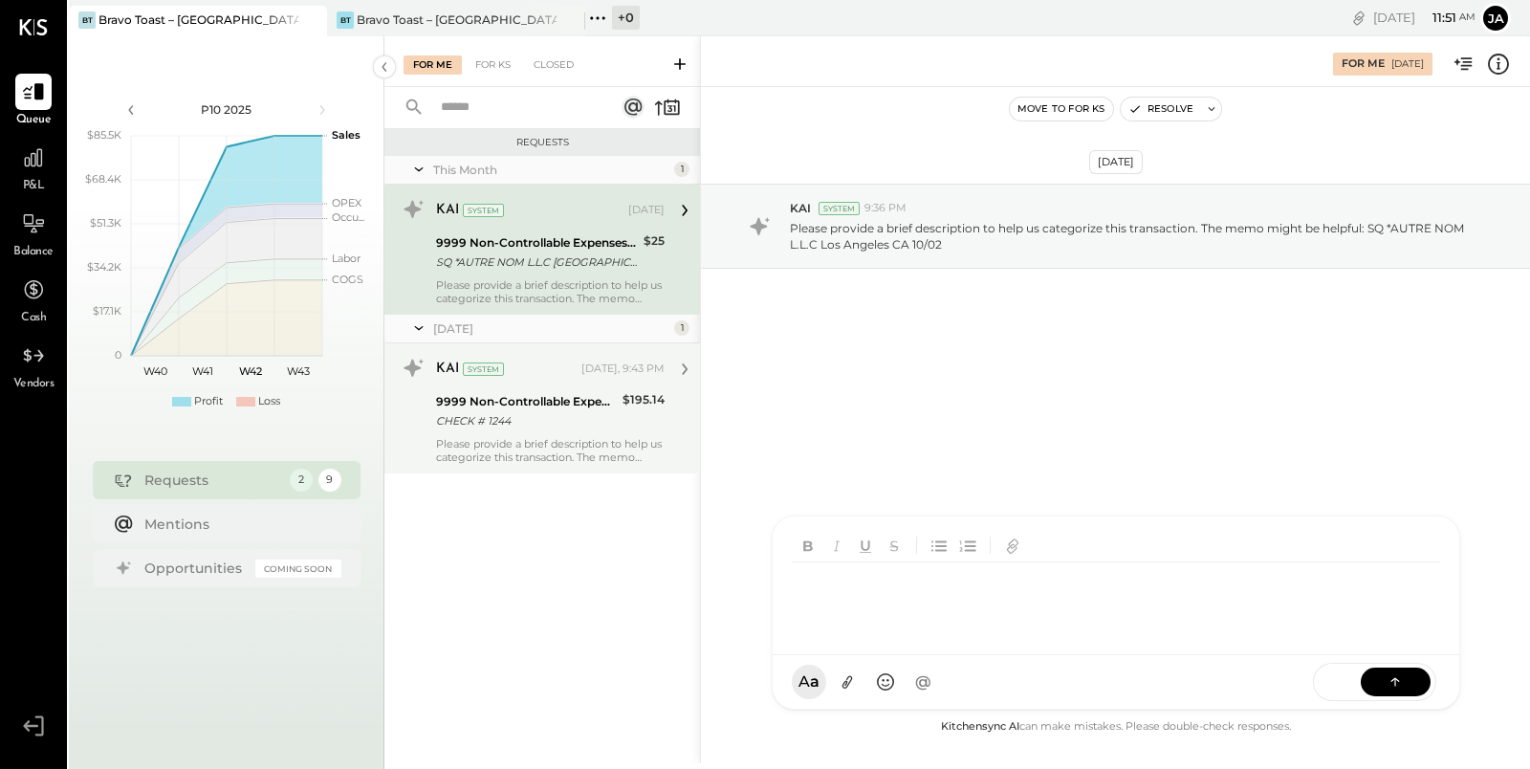
click at [642, 465] on div "KAI System Yesterday, 9:43 PM 9999 Non-Controllable Expenses:Other Income and E…" at bounding box center [541, 408] width 315 height 130
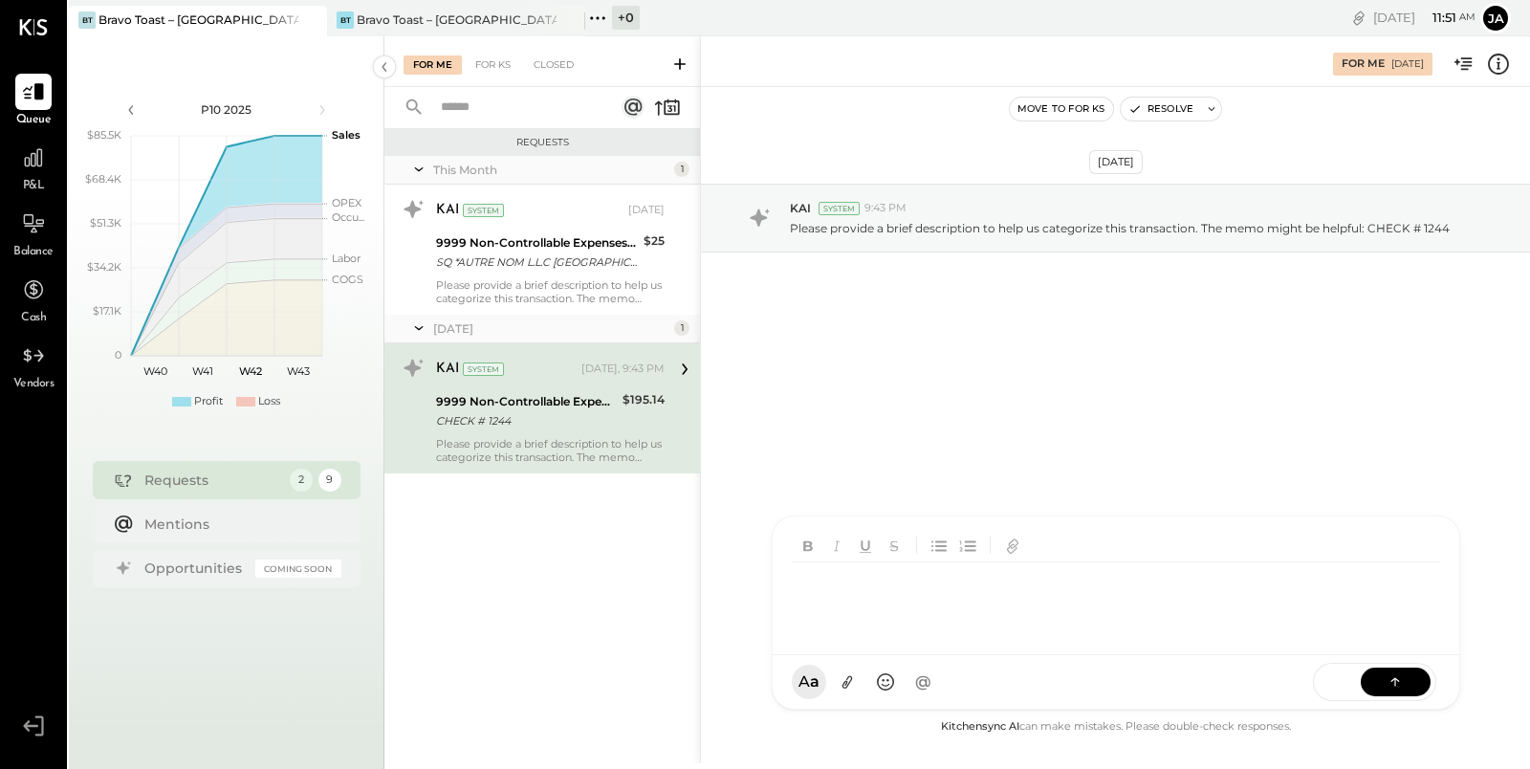
click at [1006, 681] on div "J jack ID Iris Del Rocio Albarrán Millán N nathan IR Irvin Rojas R raya NB Noem…" at bounding box center [1115, 612] width 688 height 194
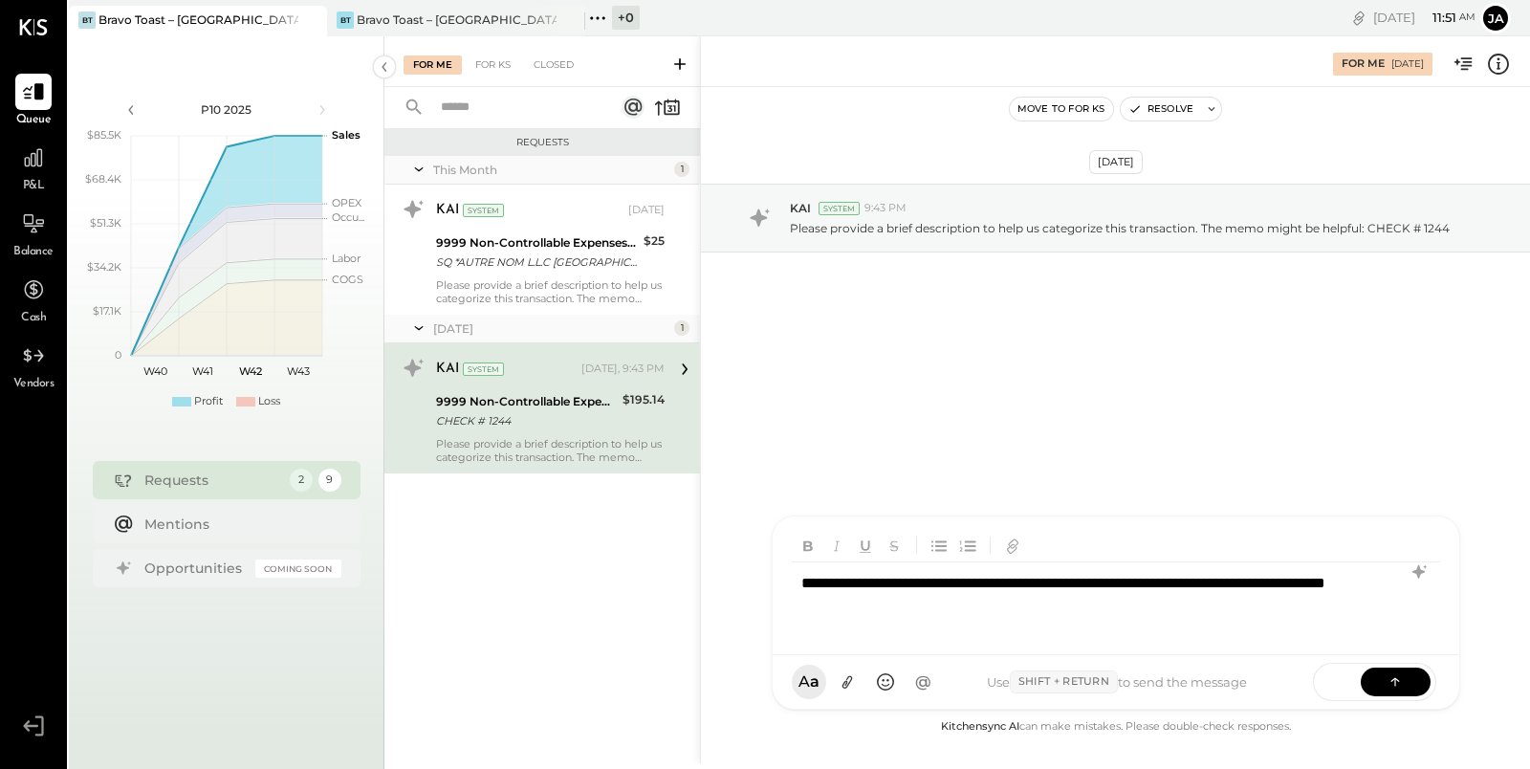
click at [820, 602] on div "**********" at bounding box center [1116, 600] width 649 height 76
click at [939, 610] on div "**********" at bounding box center [1116, 600] width 649 height 76
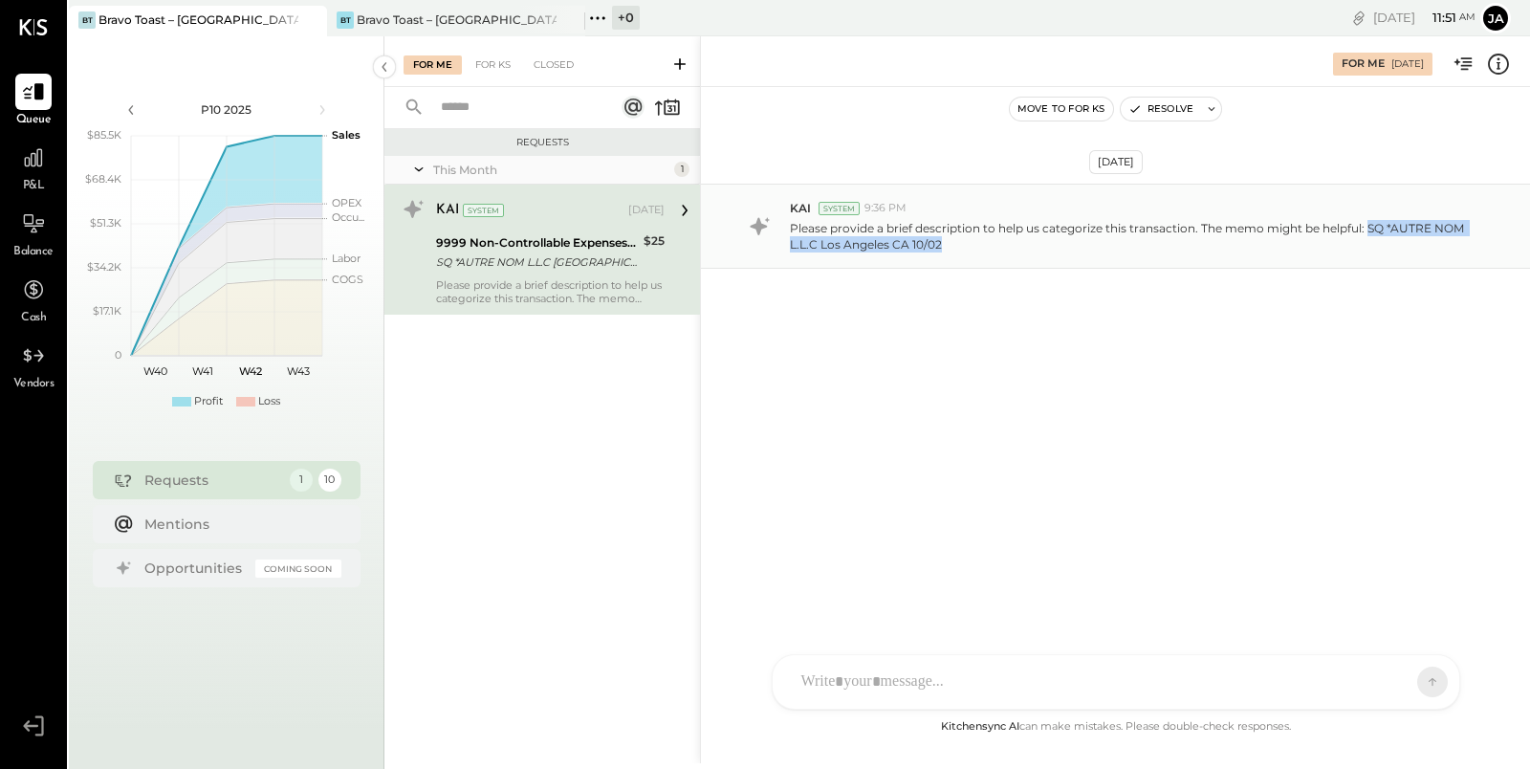
drag, startPoint x: 1369, startPoint y: 227, endPoint x: 1376, endPoint y: 240, distance: 15.0
click at [1376, 240] on p "Please provide a brief description to help us categorize this transaction. The …" at bounding box center [1134, 236] width 688 height 33
copy p "SQ *AUTRE NOM L.L.C [GEOGRAPHIC_DATA] CA 10/02"
click at [1045, 335] on div "Oct 5th, 2025 KAI System 9:36 PM Please provide a brief description to help us …" at bounding box center [1115, 273] width 829 height 277
click at [913, 694] on div "J jack ID Iris Del Rocio Albarrán Millán N nathan IR Irvin Rojas R raya NB Noem…" at bounding box center [1115, 681] width 688 height 55
